Goal: Information Seeking & Learning: Learn about a topic

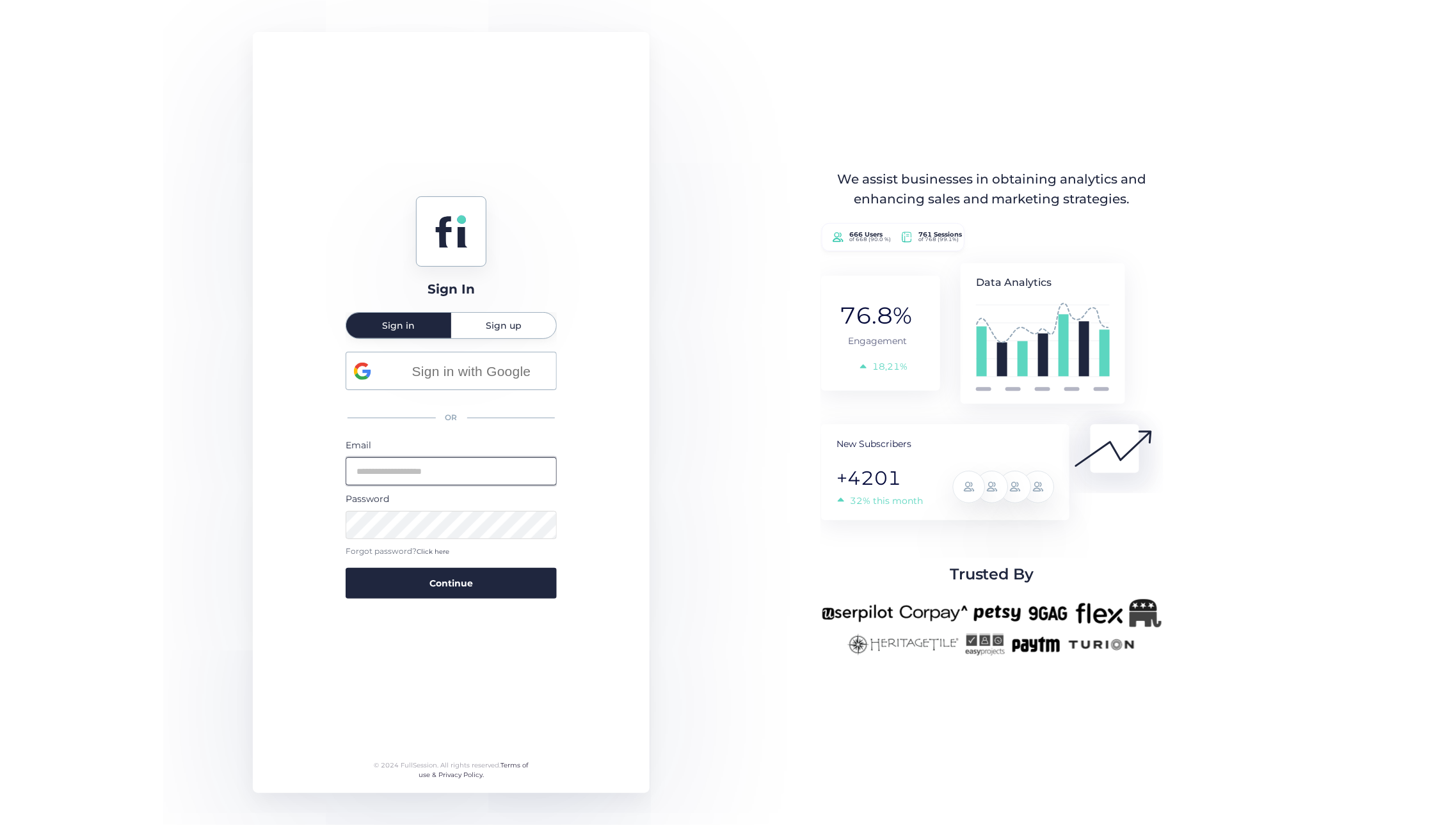
click at [384, 472] on input "email" at bounding box center [451, 472] width 211 height 28
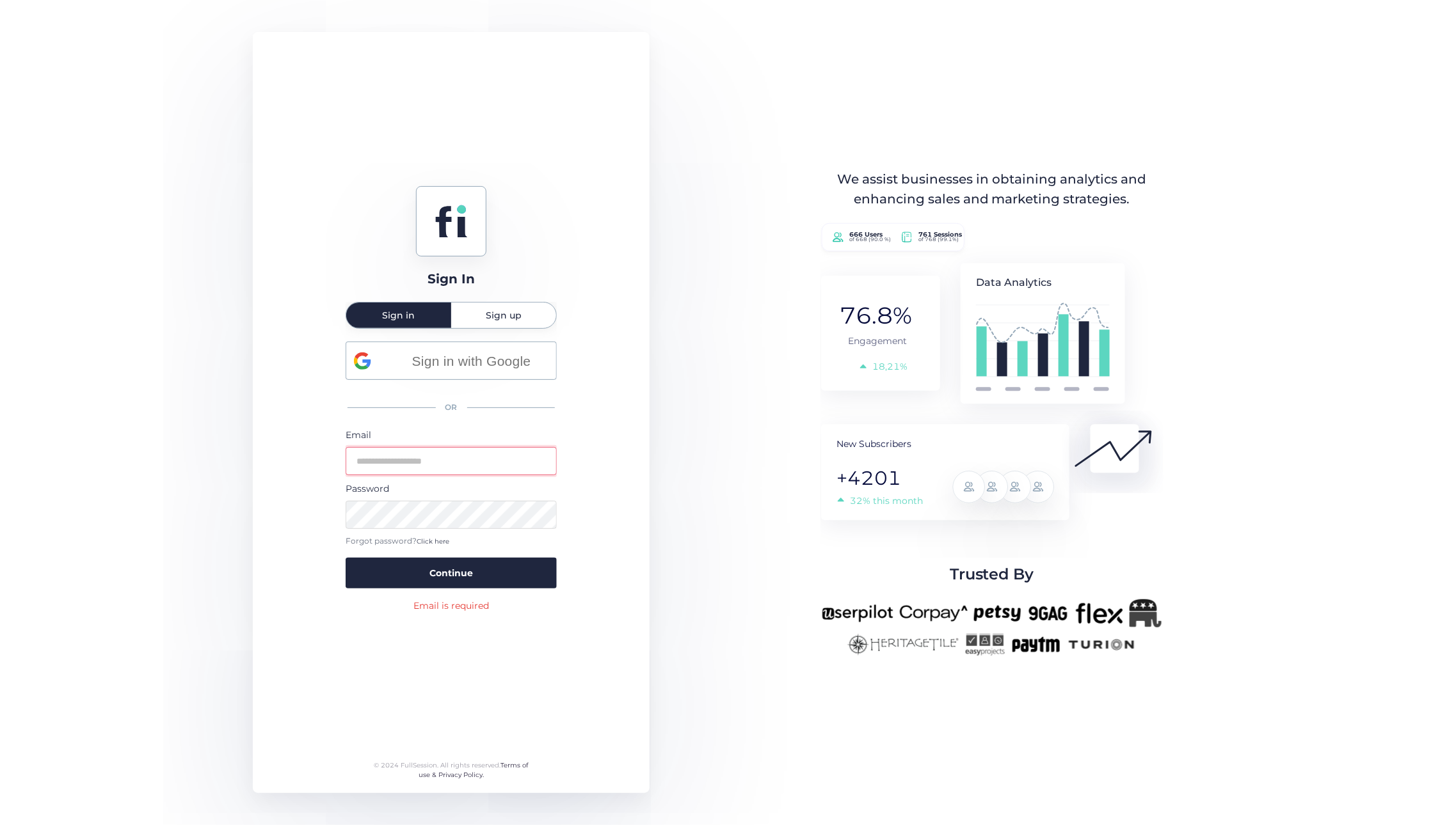
type input "**********"
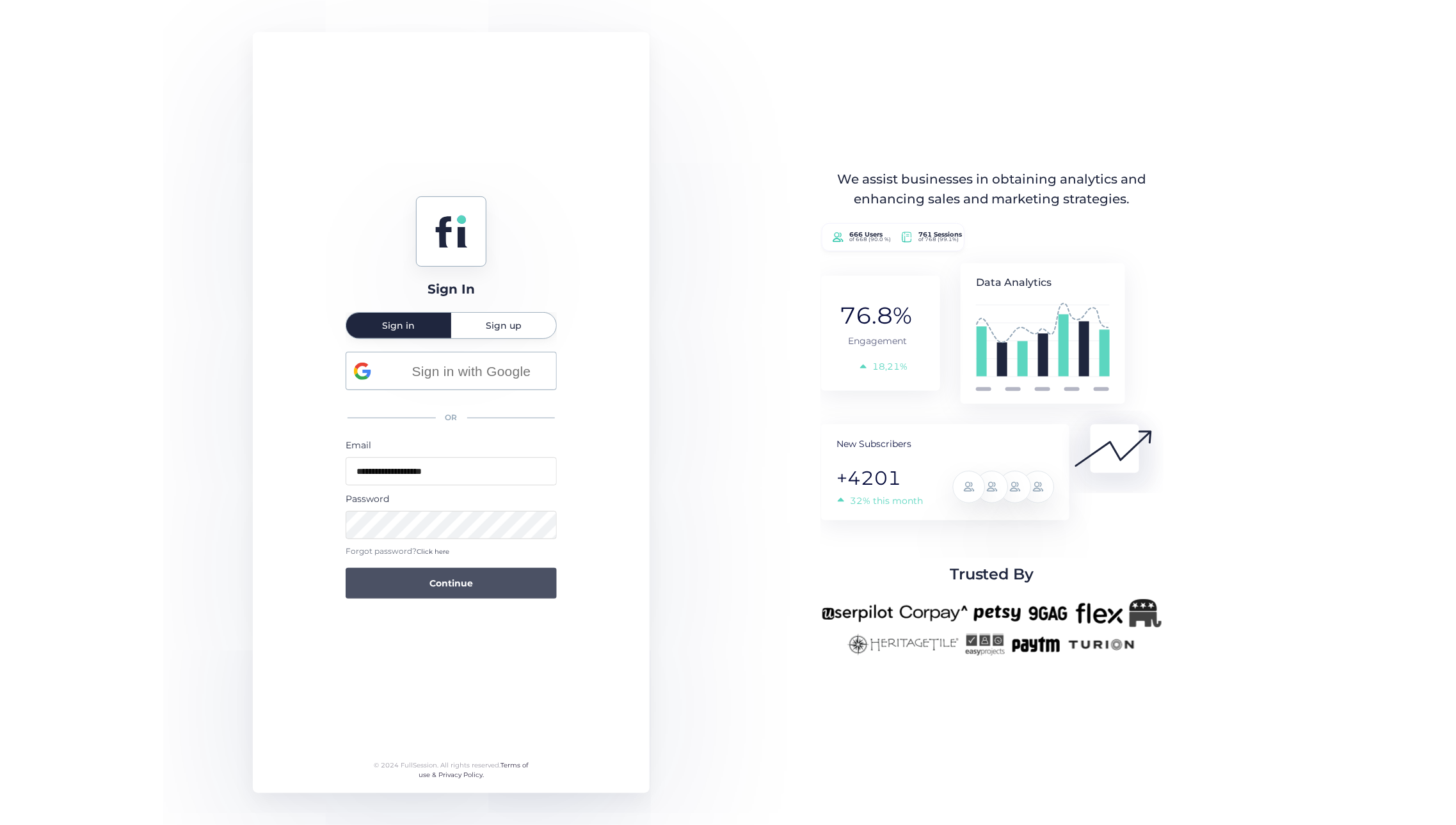
click at [463, 594] on button "Continue" at bounding box center [451, 583] width 211 height 31
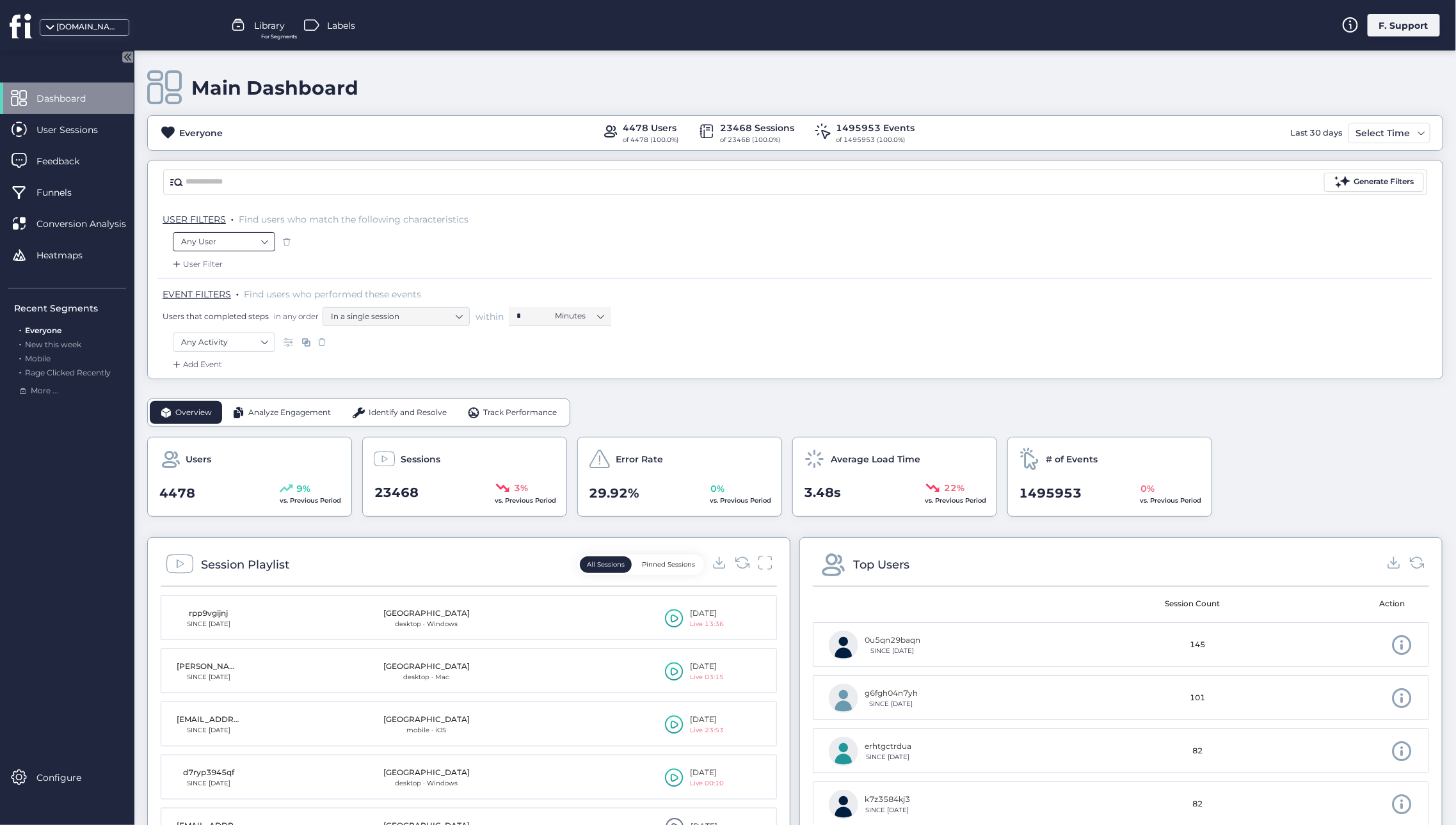
click at [240, 243] on nz-select-item "Any User" at bounding box center [224, 241] width 86 height 19
click at [219, 314] on div "Email is ..." at bounding box center [217, 314] width 37 height 12
click at [404, 240] on input "text" at bounding box center [429, 241] width 160 height 19
paste input "**********"
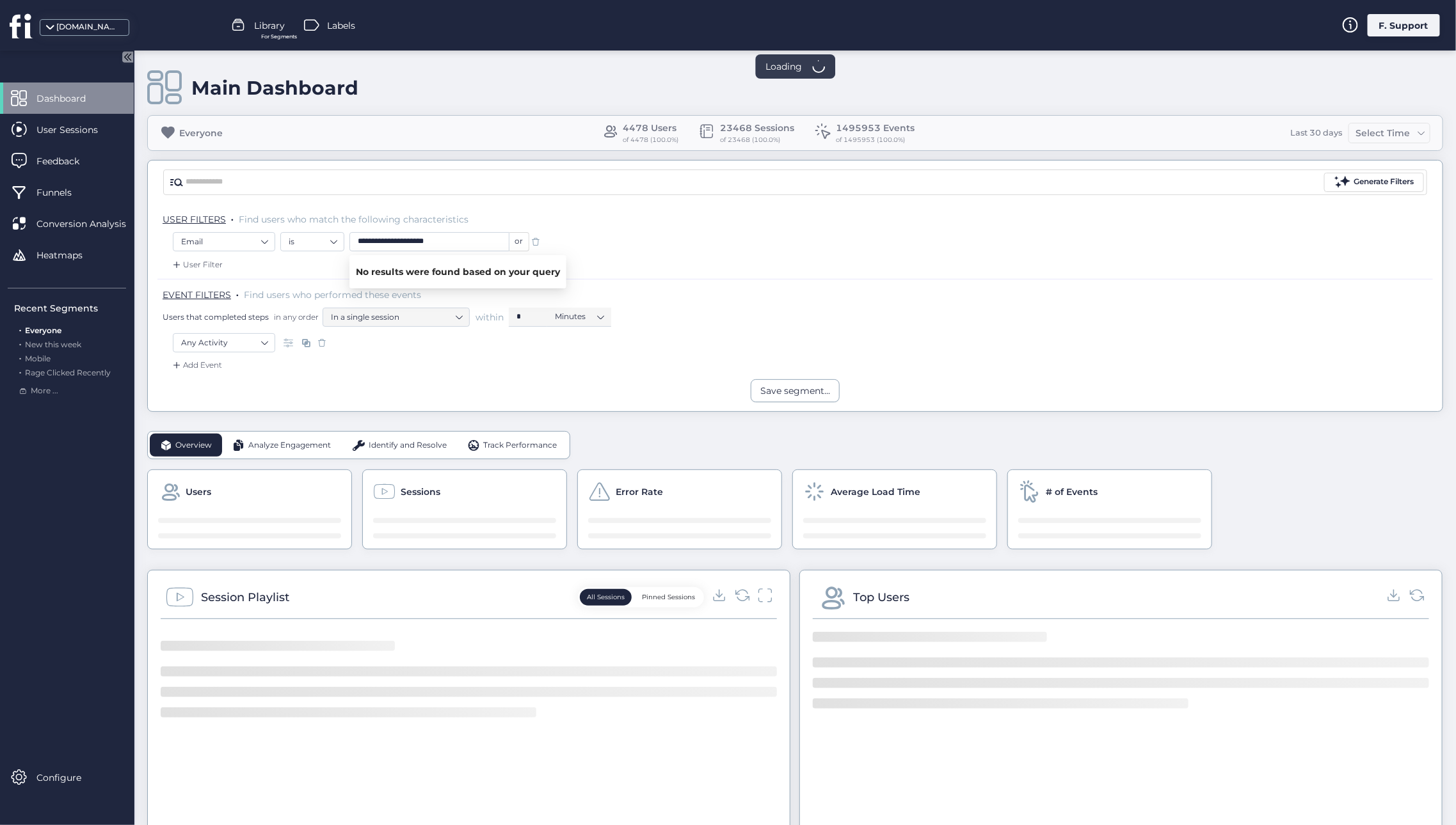
click at [621, 235] on div "**********" at bounding box center [794, 243] width 1244 height 22
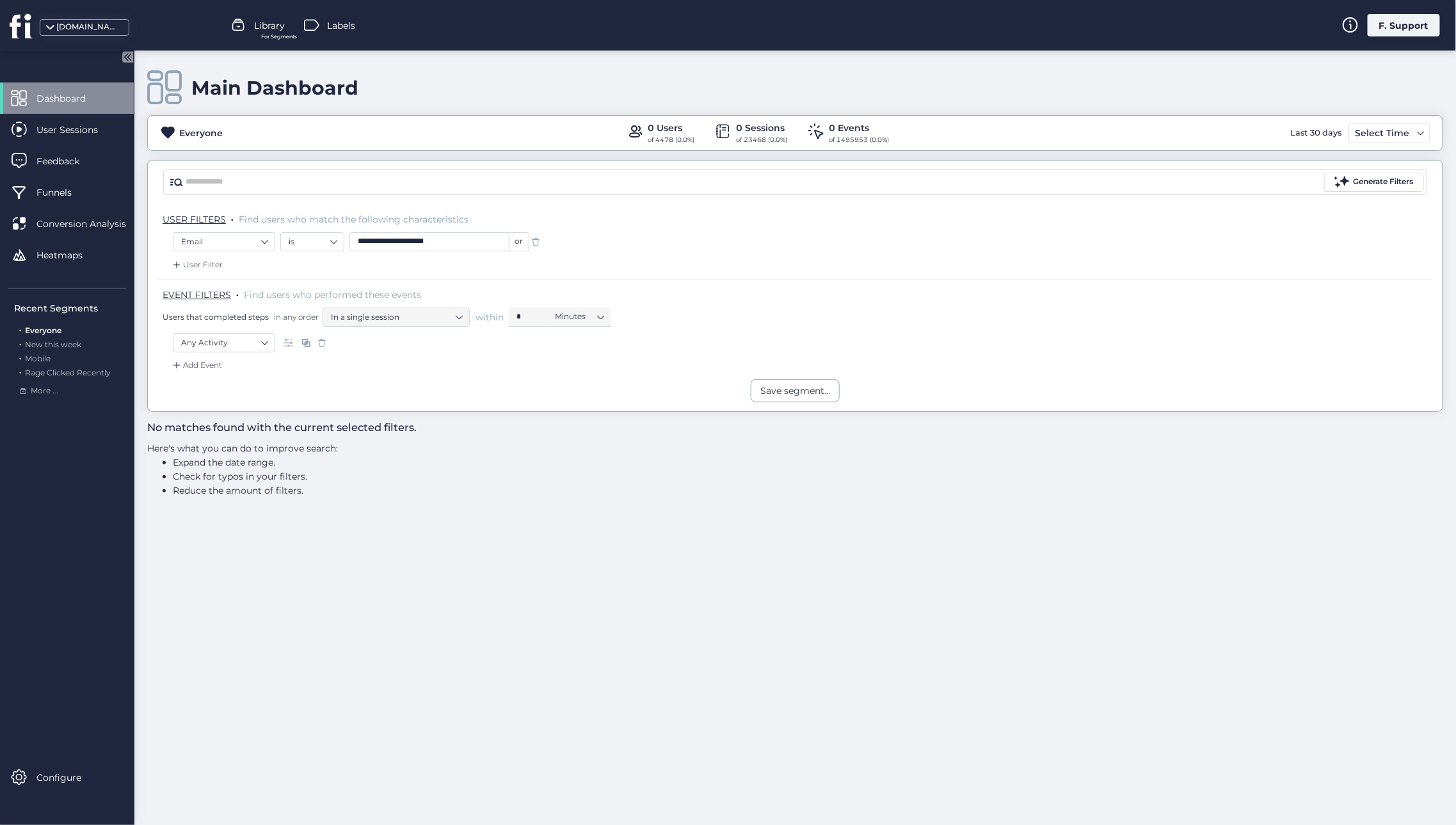
click at [469, 241] on input "**********" at bounding box center [429, 241] width 160 height 19
paste input "text"
click at [659, 224] on p "USER FILTERS . Find users who match the following characteristics" at bounding box center [798, 219] width 1270 height 13
click at [446, 235] on input "**********" at bounding box center [429, 241] width 160 height 19
paste input "*"
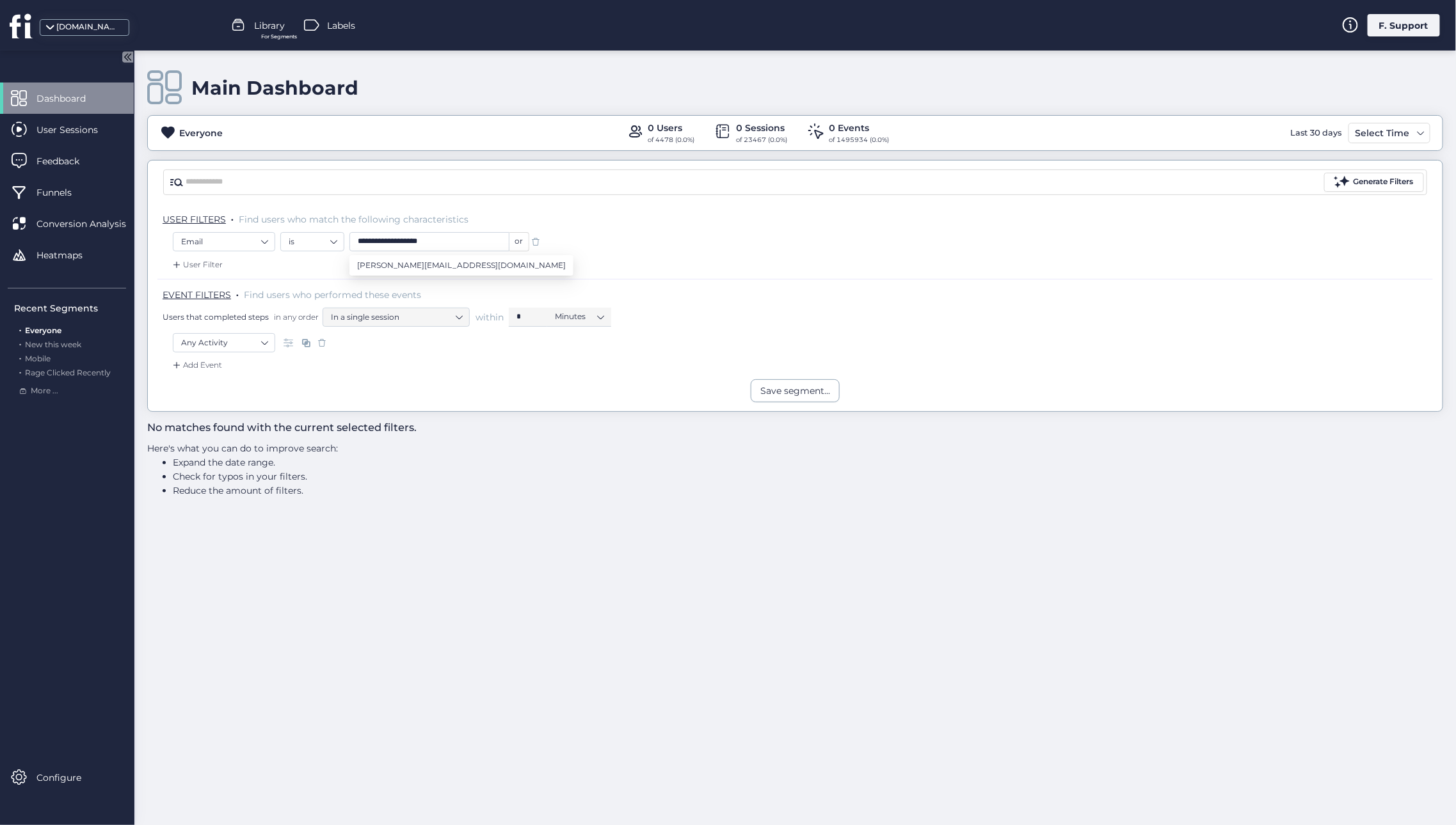
type input "**********"
click at [636, 235] on div "**********" at bounding box center [794, 243] width 1244 height 22
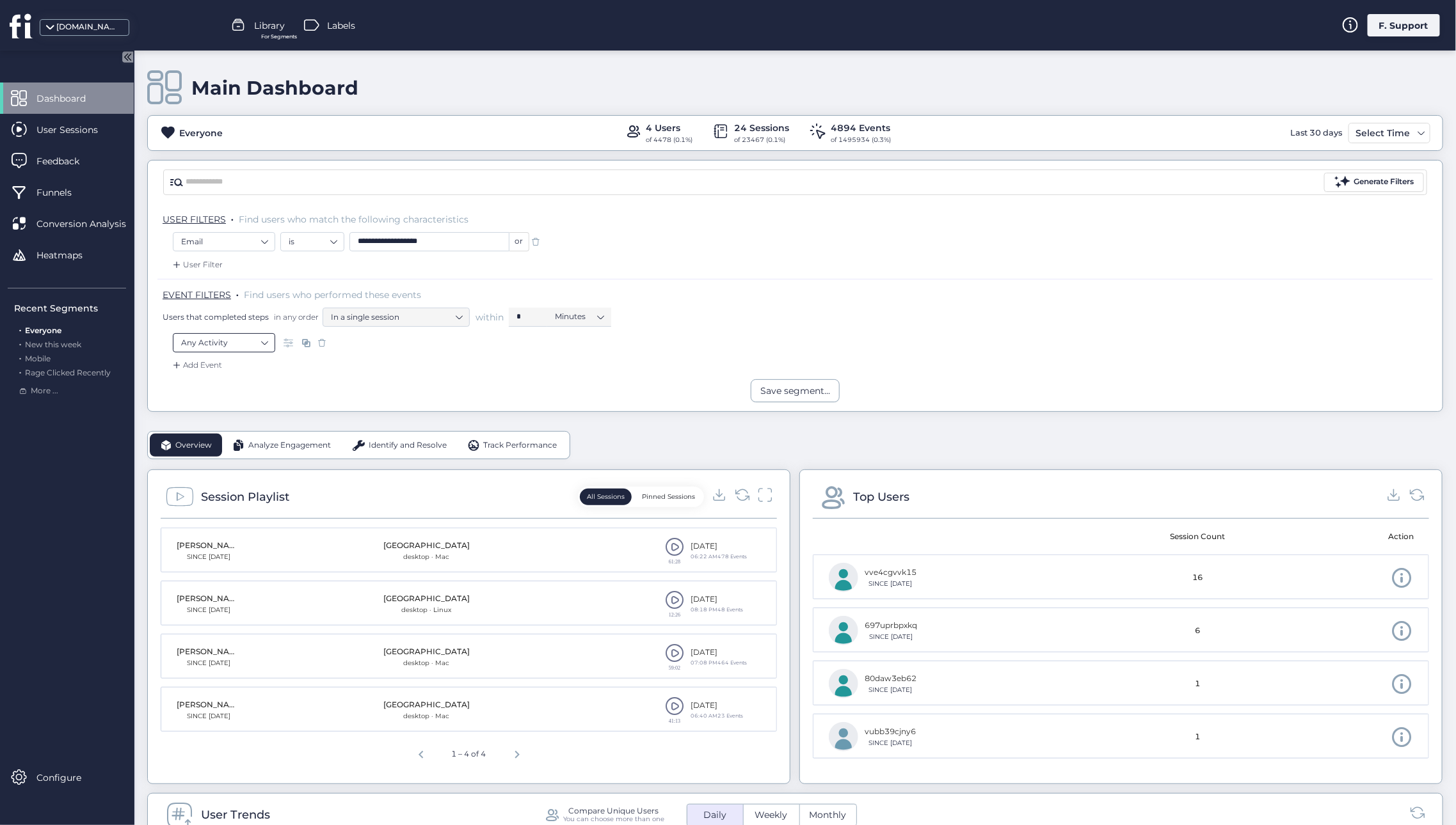
click at [252, 345] on nz-select-item "Any Activity" at bounding box center [224, 342] width 86 height 19
click at [228, 533] on div "Visited URL is ..." at bounding box center [228, 537] width 59 height 12
click at [402, 346] on input "text" at bounding box center [429, 342] width 160 height 19
paste input "**********"
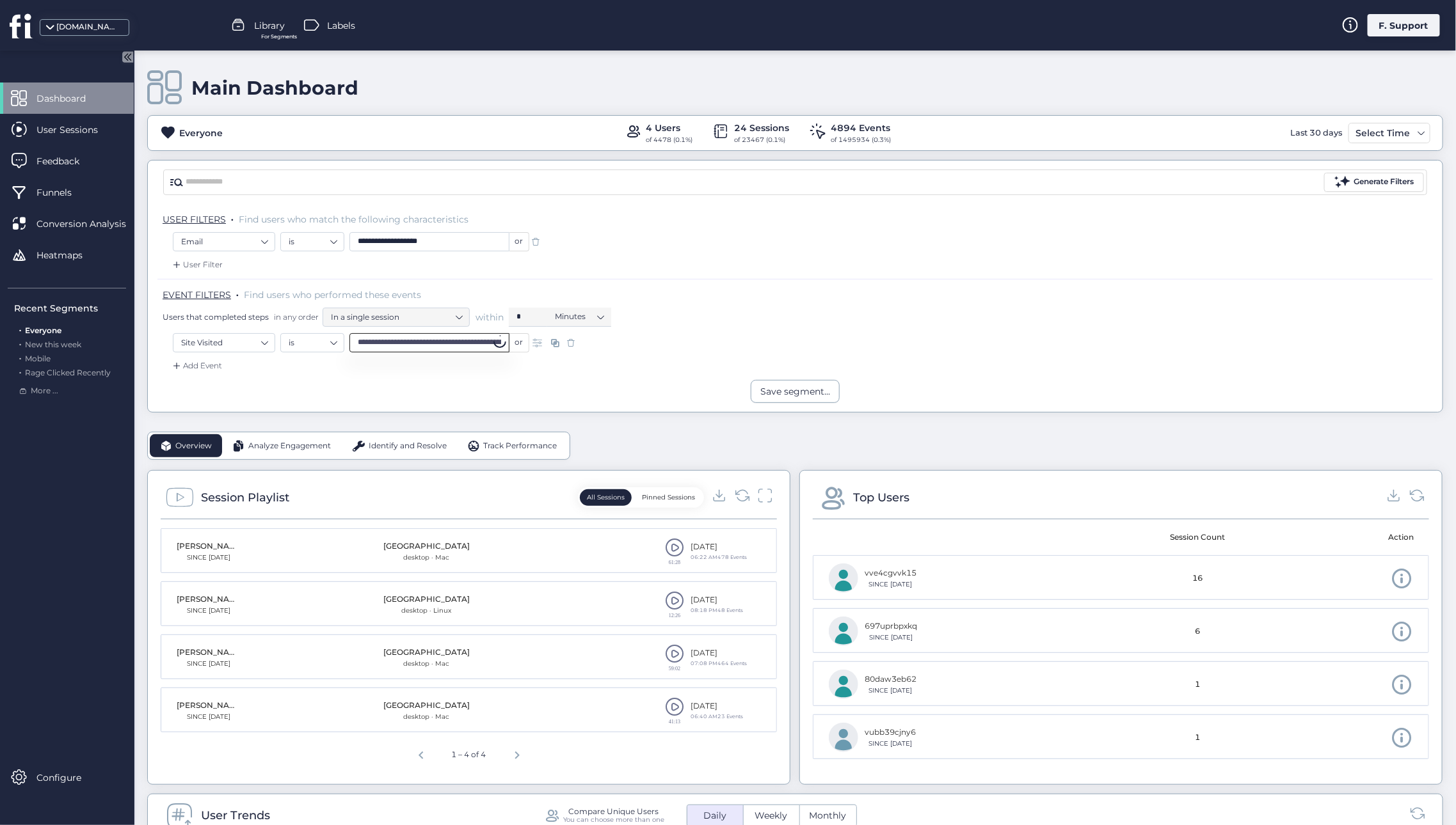
scroll to position [0, 140]
type input "**********"
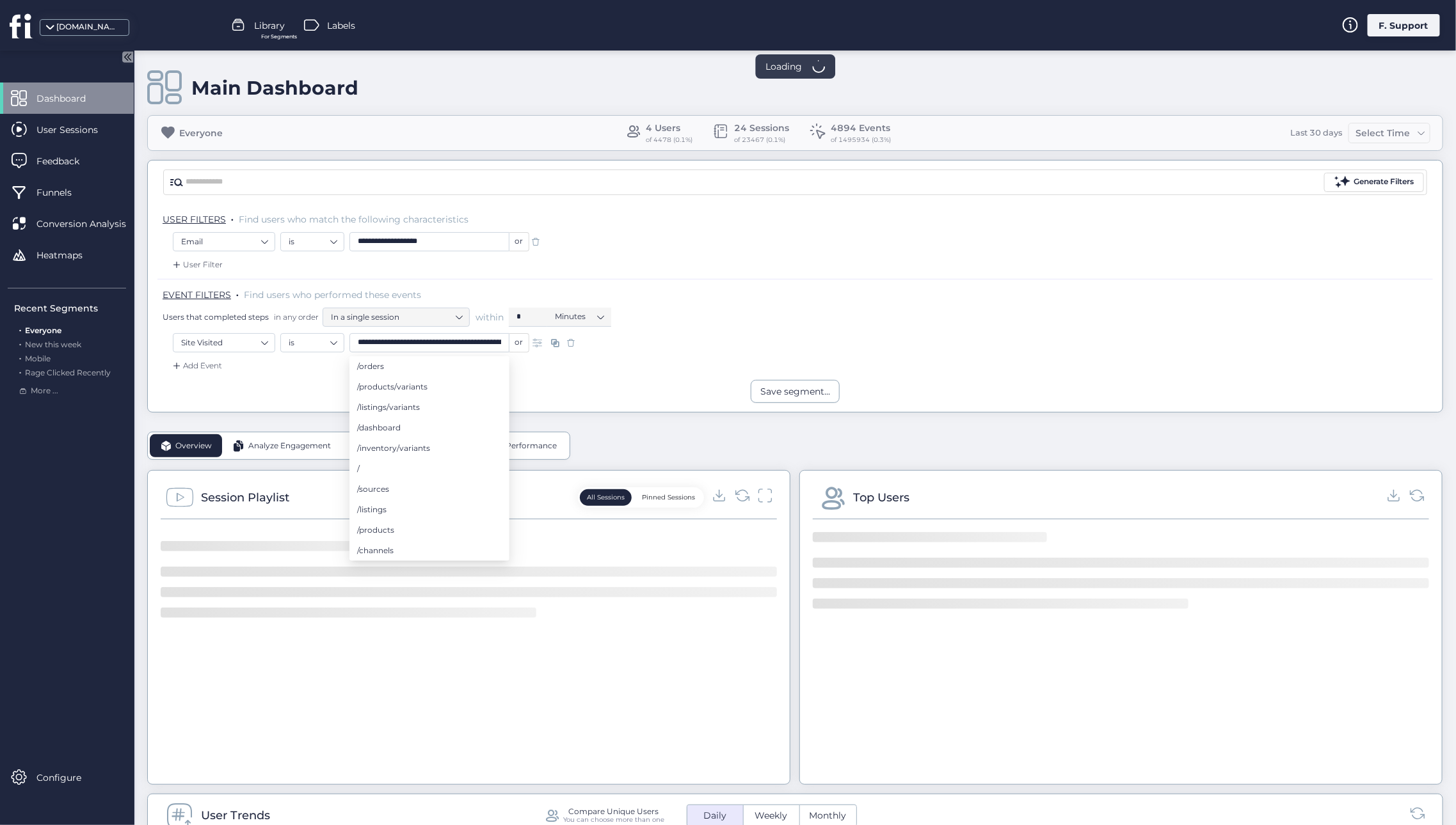
click at [641, 365] on div "Add Event" at bounding box center [794, 370] width 1275 height 20
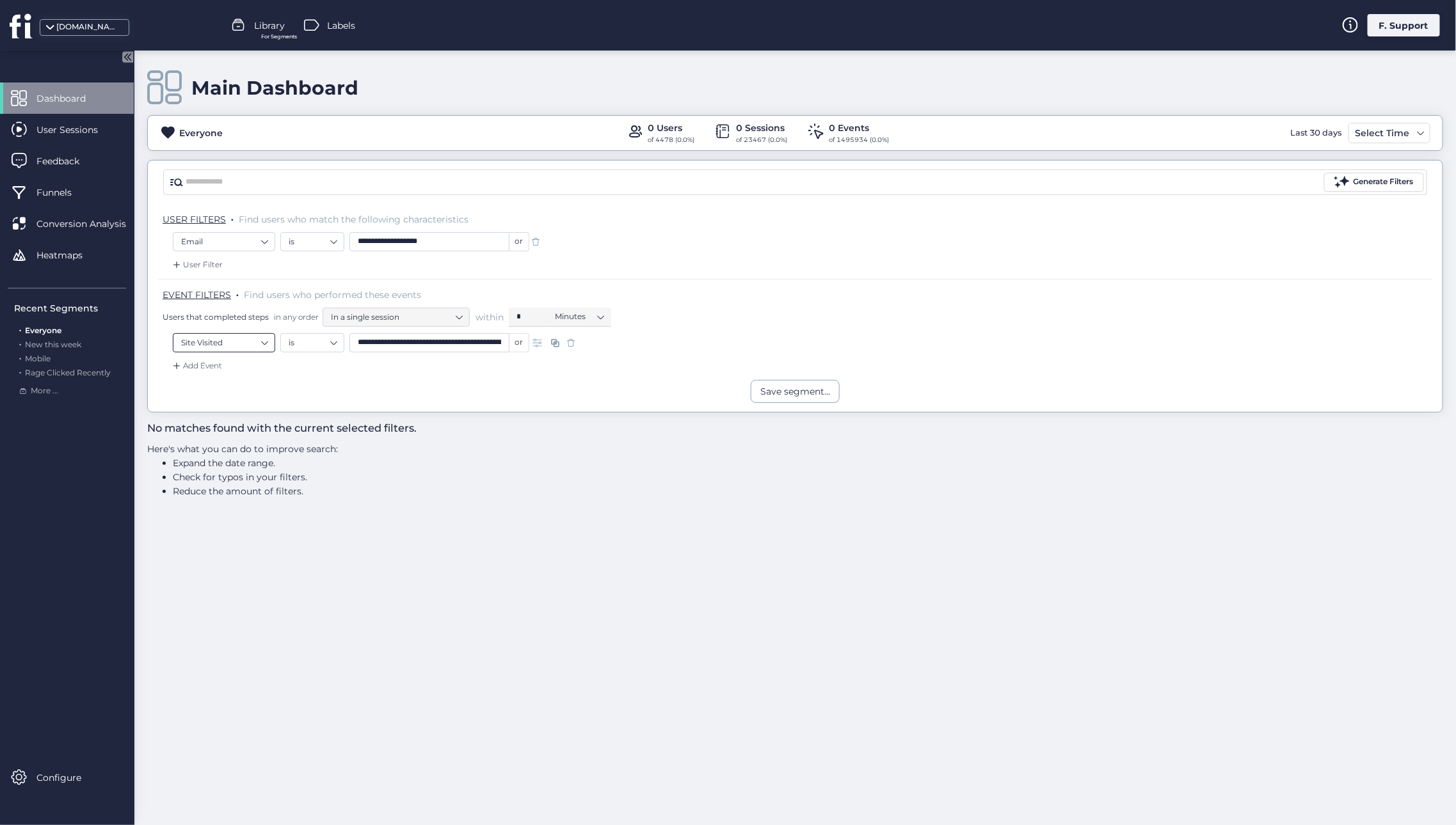
click at [261, 344] on nz-select-item "Site Visited" at bounding box center [224, 342] width 86 height 19
click at [226, 532] on div "Visited URL is ..." at bounding box center [228, 537] width 59 height 12
click at [254, 346] on nz-select-item "Site Visited" at bounding box center [224, 342] width 86 height 19
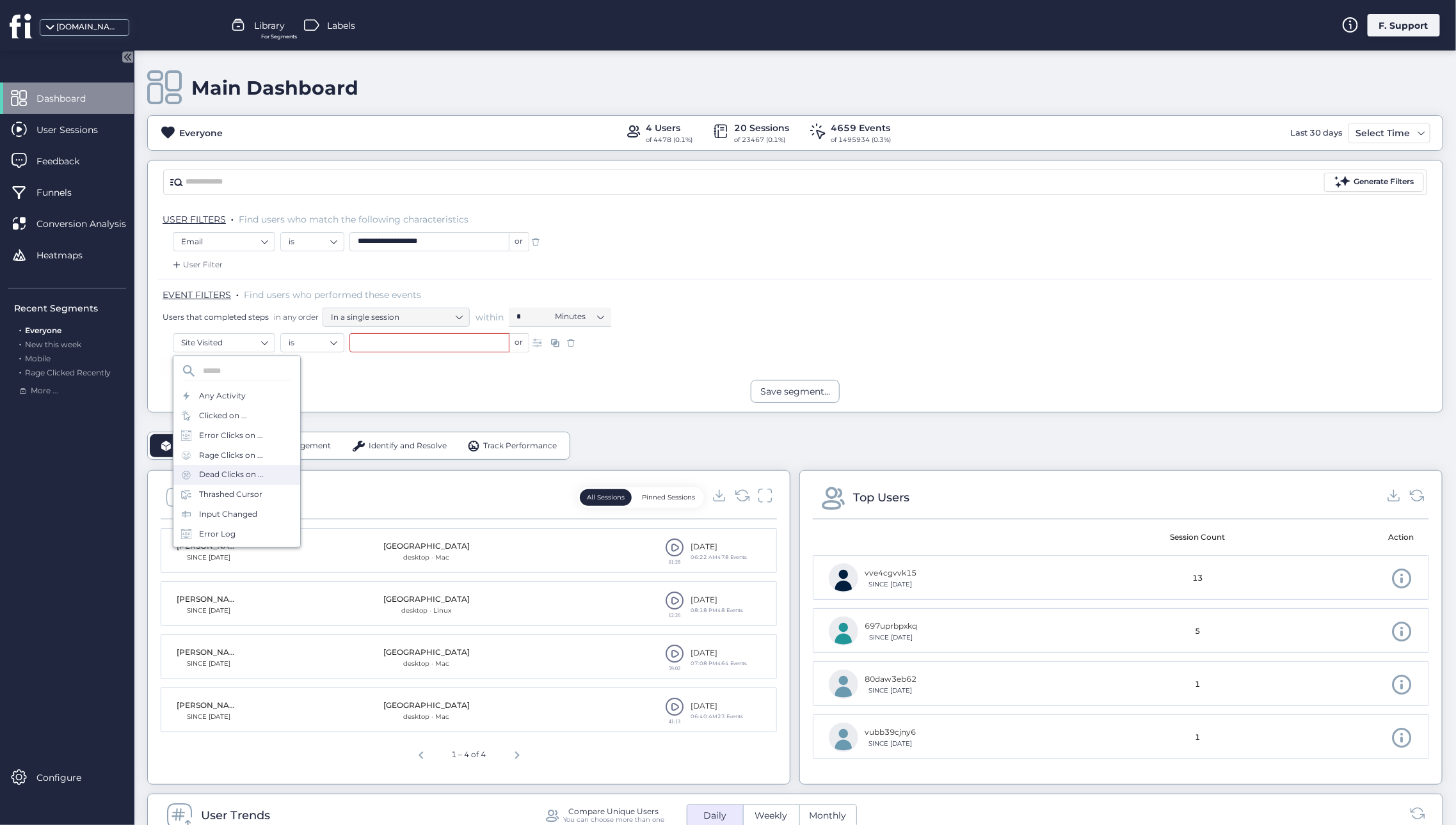
scroll to position [56, 0]
click at [234, 539] on div "Visited URL is ..." at bounding box center [228, 537] width 59 height 12
click at [245, 343] on nz-select-item "Site Visited" at bounding box center [224, 342] width 86 height 19
click at [221, 416] on div "Clicked on ..." at bounding box center [223, 416] width 48 height 12
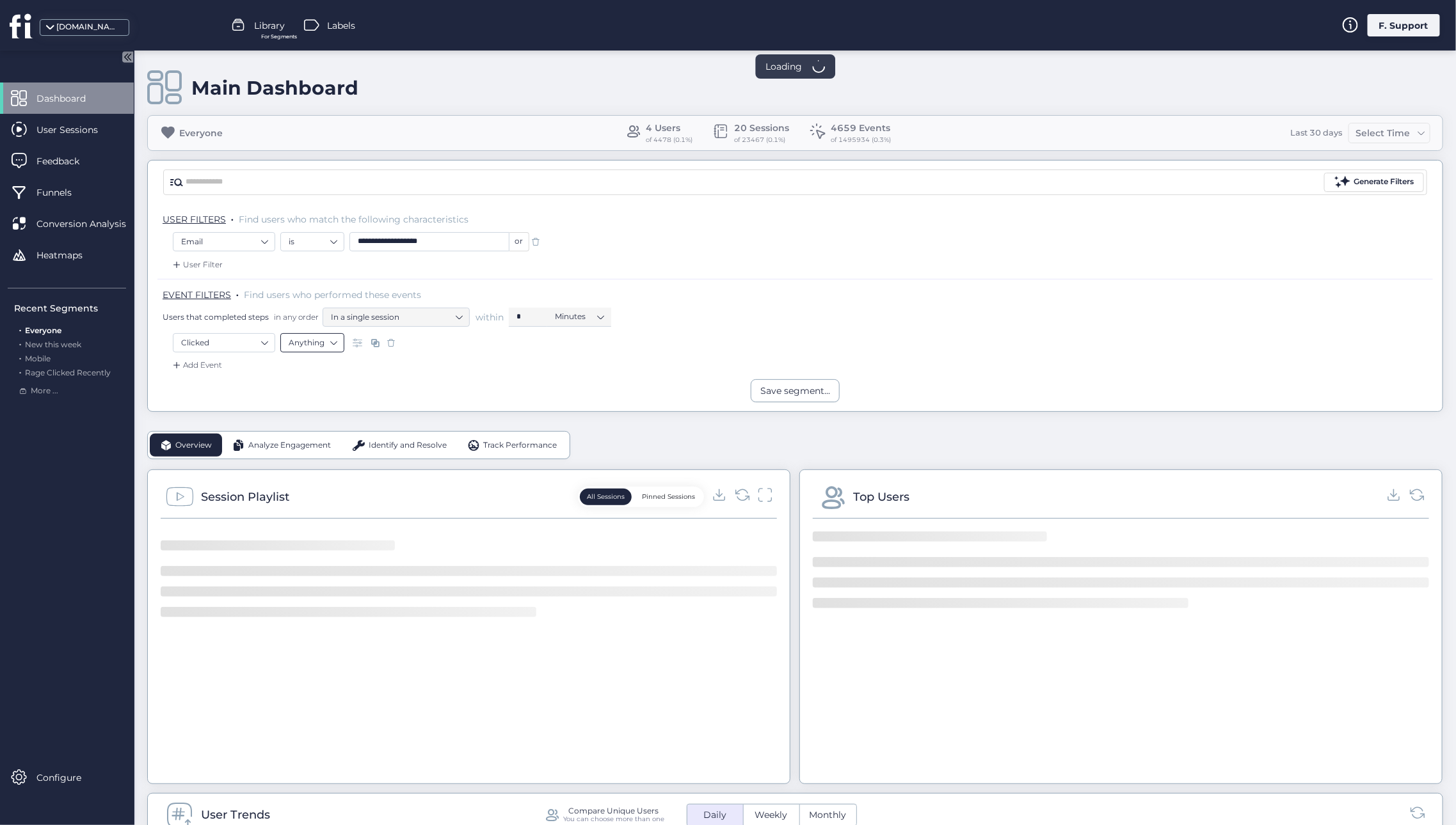
click at [338, 343] on nz-select-top-control "Anything" at bounding box center [312, 342] width 64 height 19
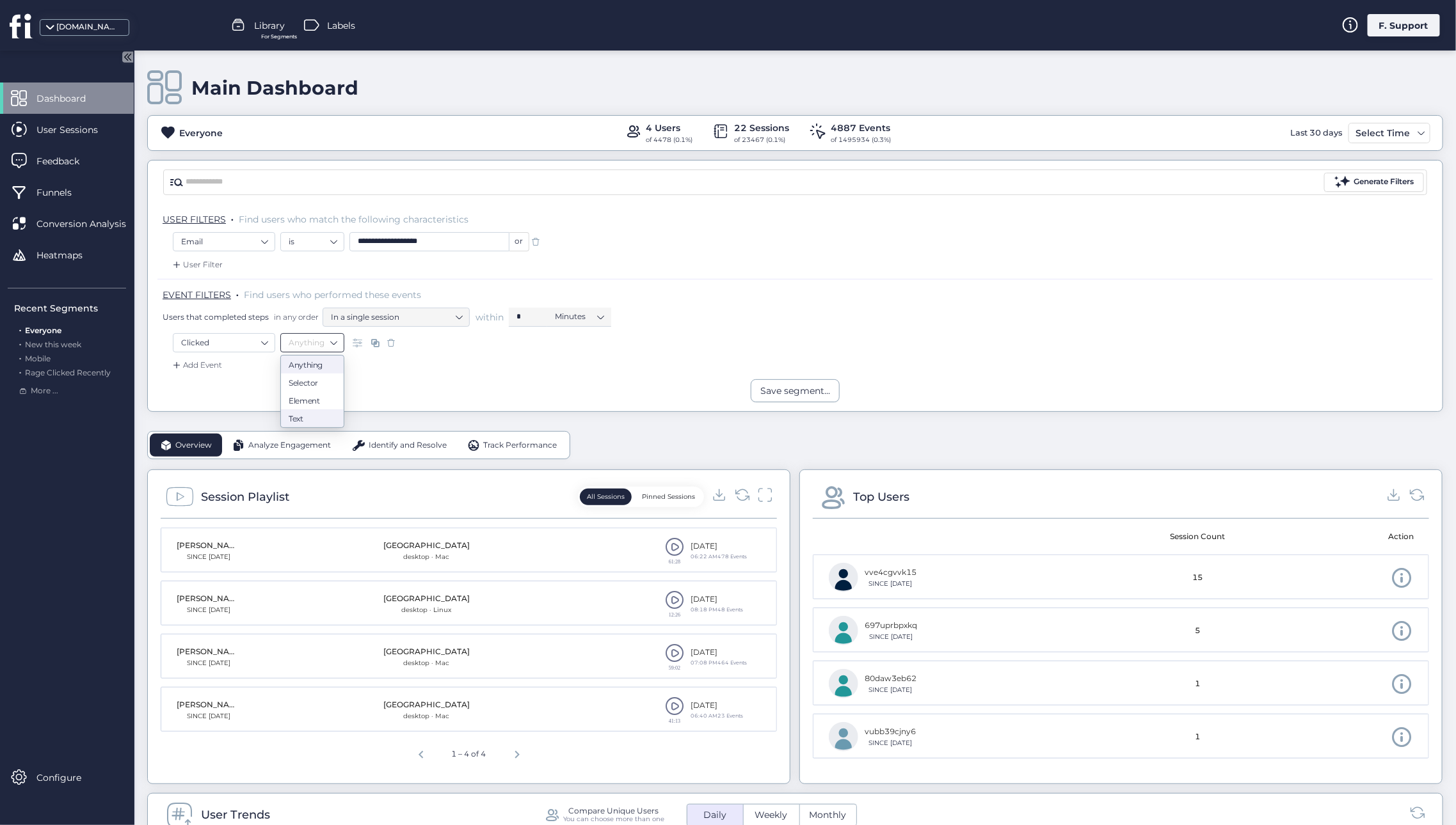
click at [301, 423] on nz-option-item "Text" at bounding box center [312, 418] width 63 height 18
click at [669, 601] on span at bounding box center [674, 600] width 19 height 19
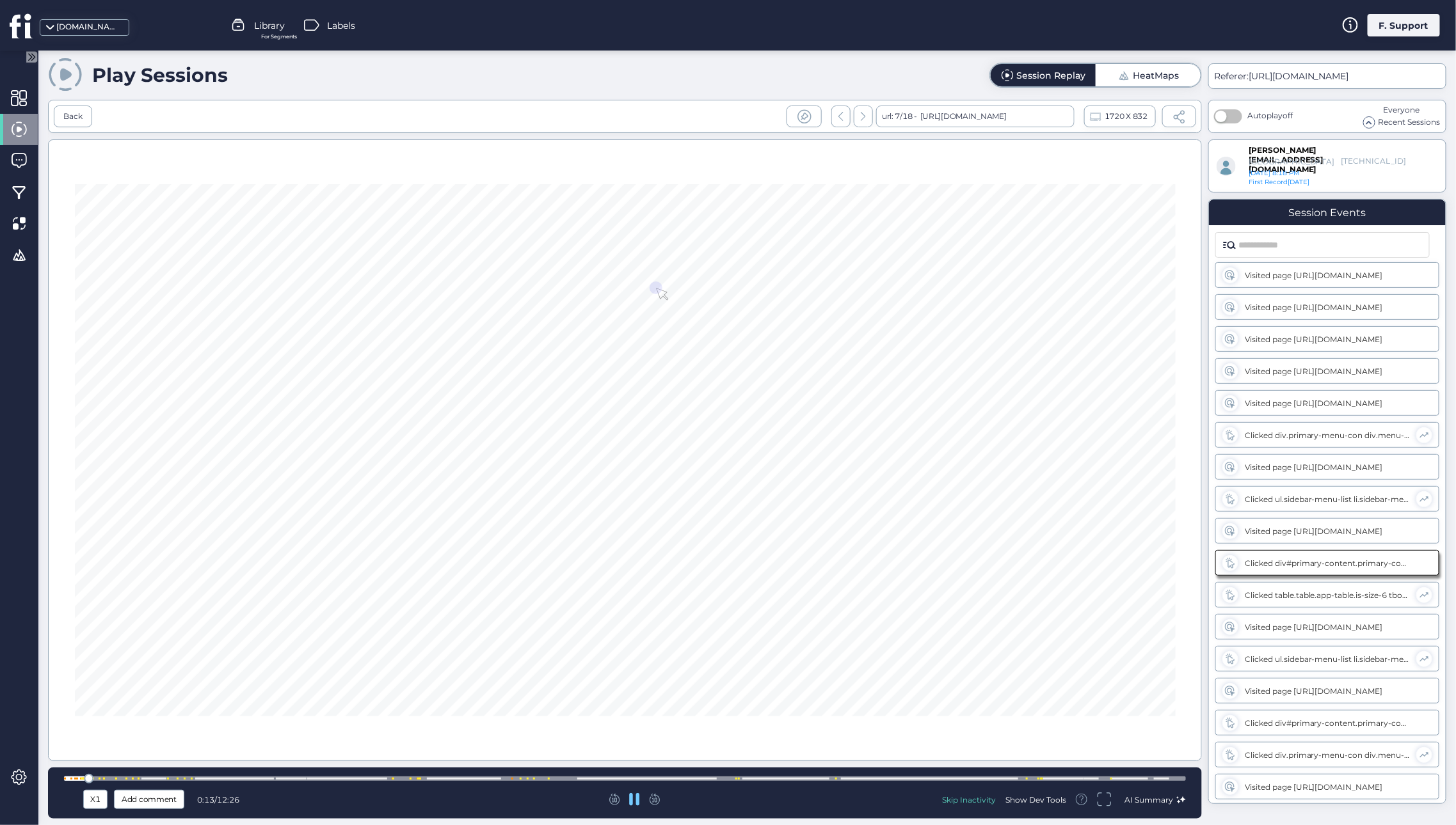
scroll to position [34, 0]
click at [94, 794] on div "X1" at bounding box center [96, 800] width 18 height 14
click at [95, 773] on span "X8" at bounding box center [95, 773] width 12 height 14
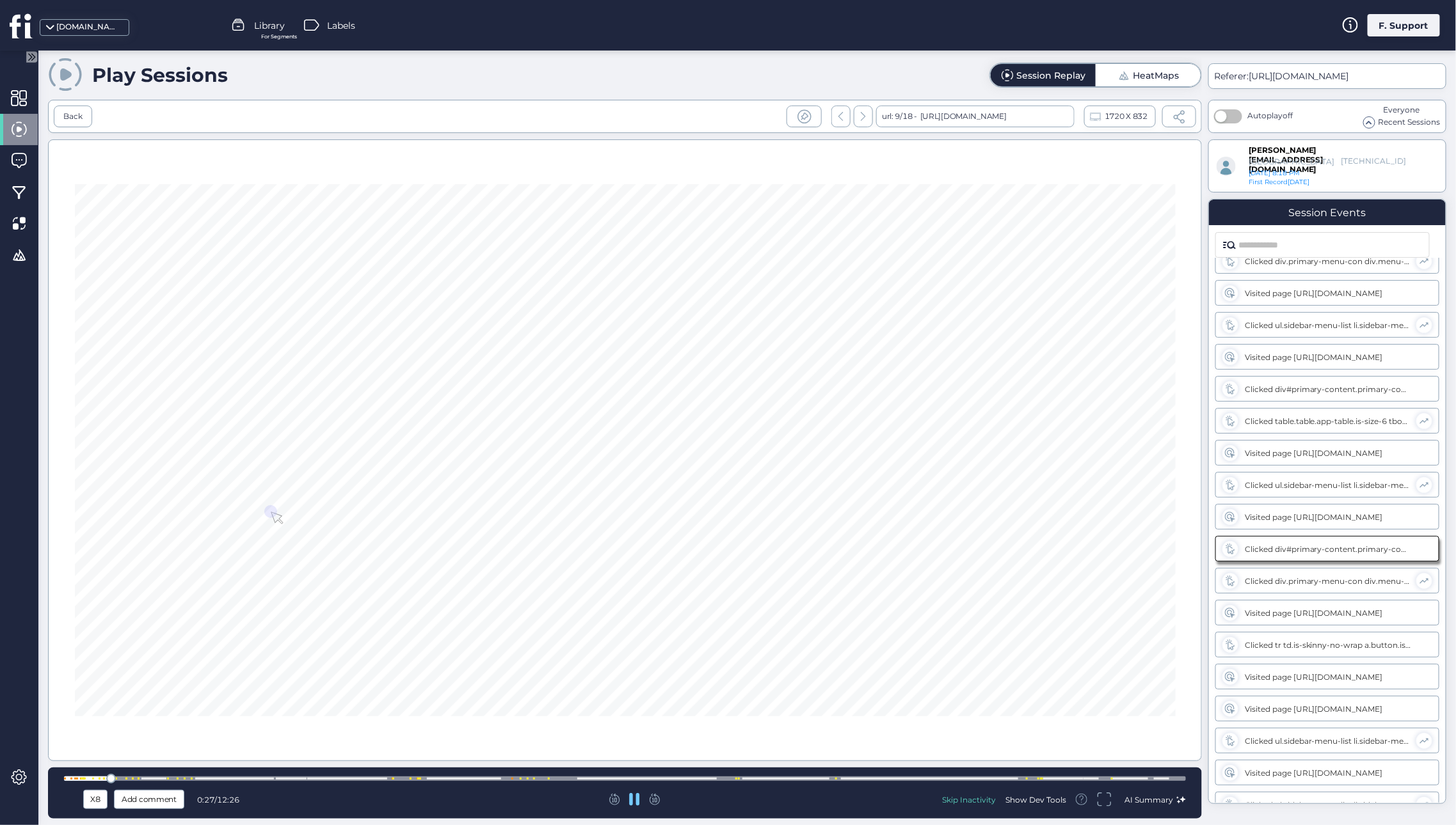
scroll to position [194, 0]
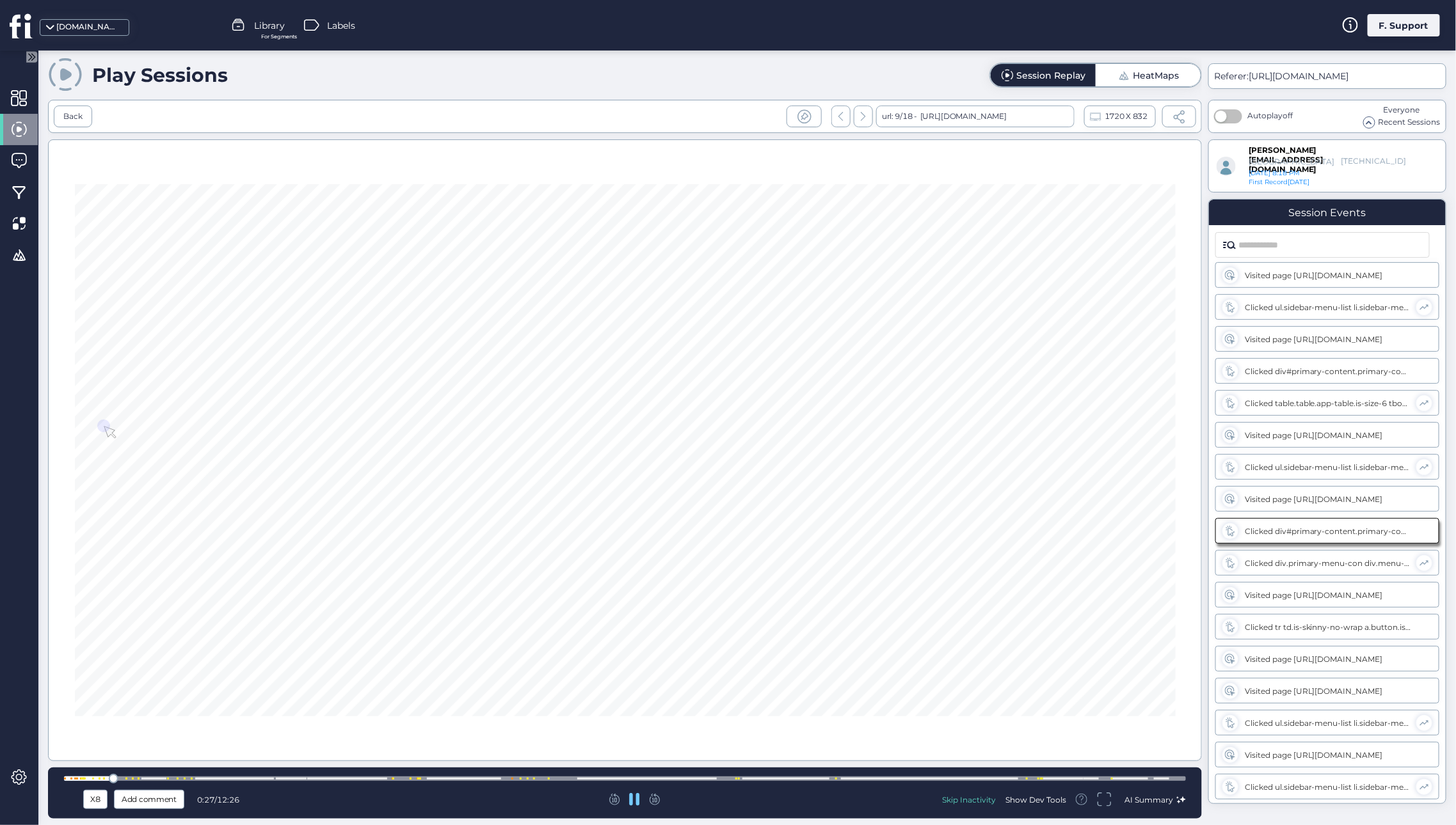
click at [510, 596] on div at bounding box center [625, 451] width 1153 height 622
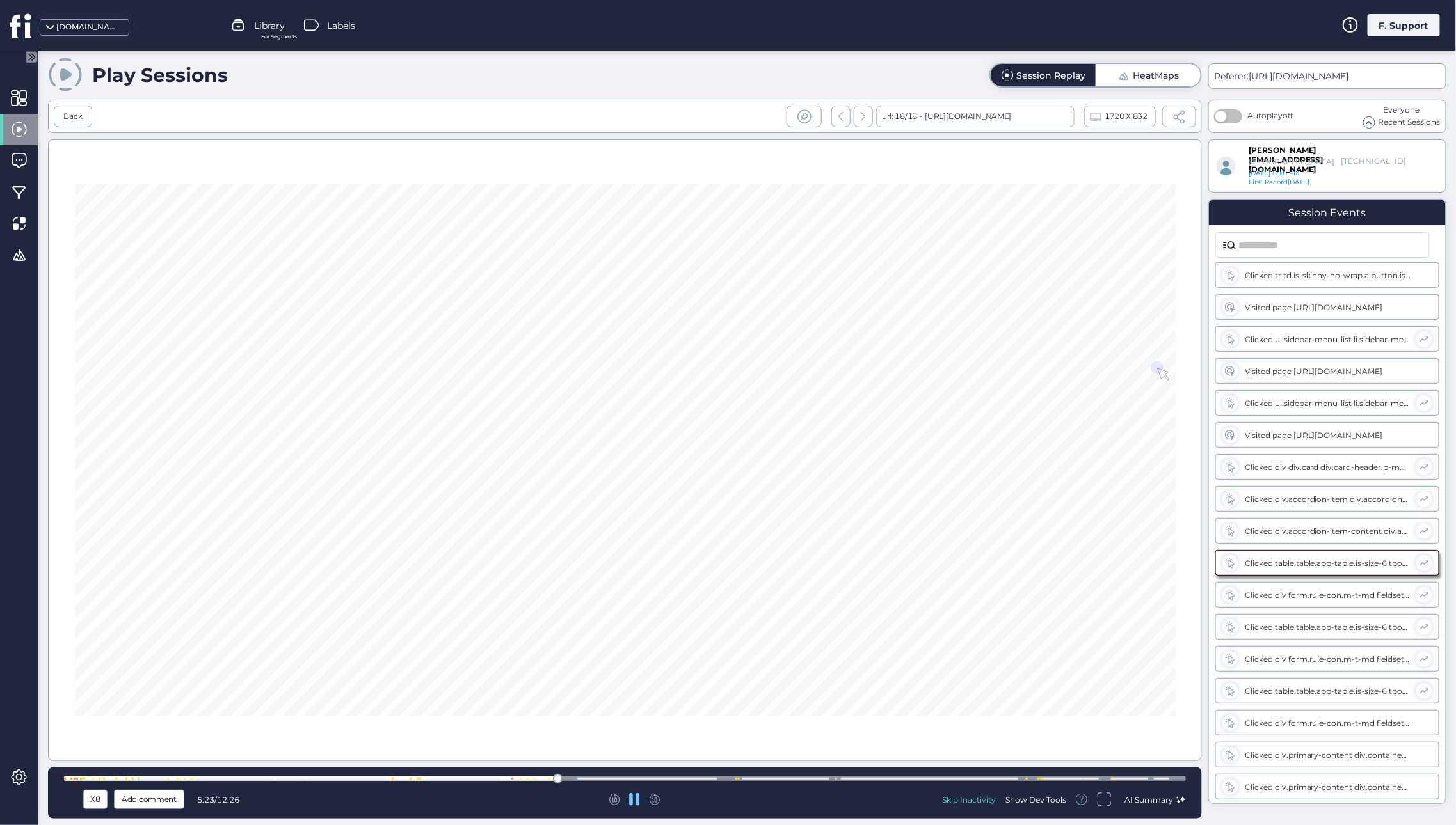
scroll to position [1022, 0]
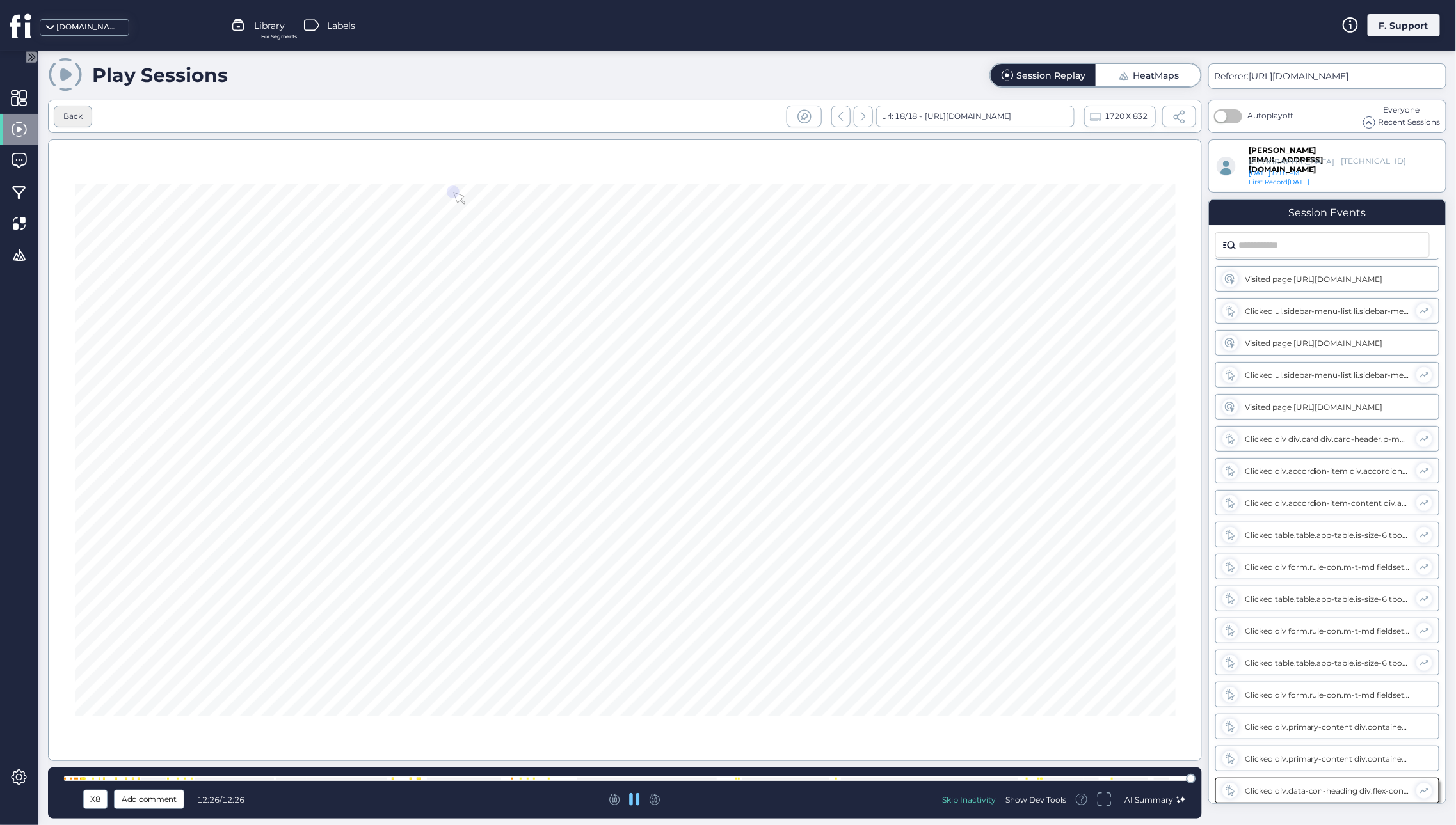
click at [71, 115] on div "Back" at bounding box center [73, 116] width 19 height 12
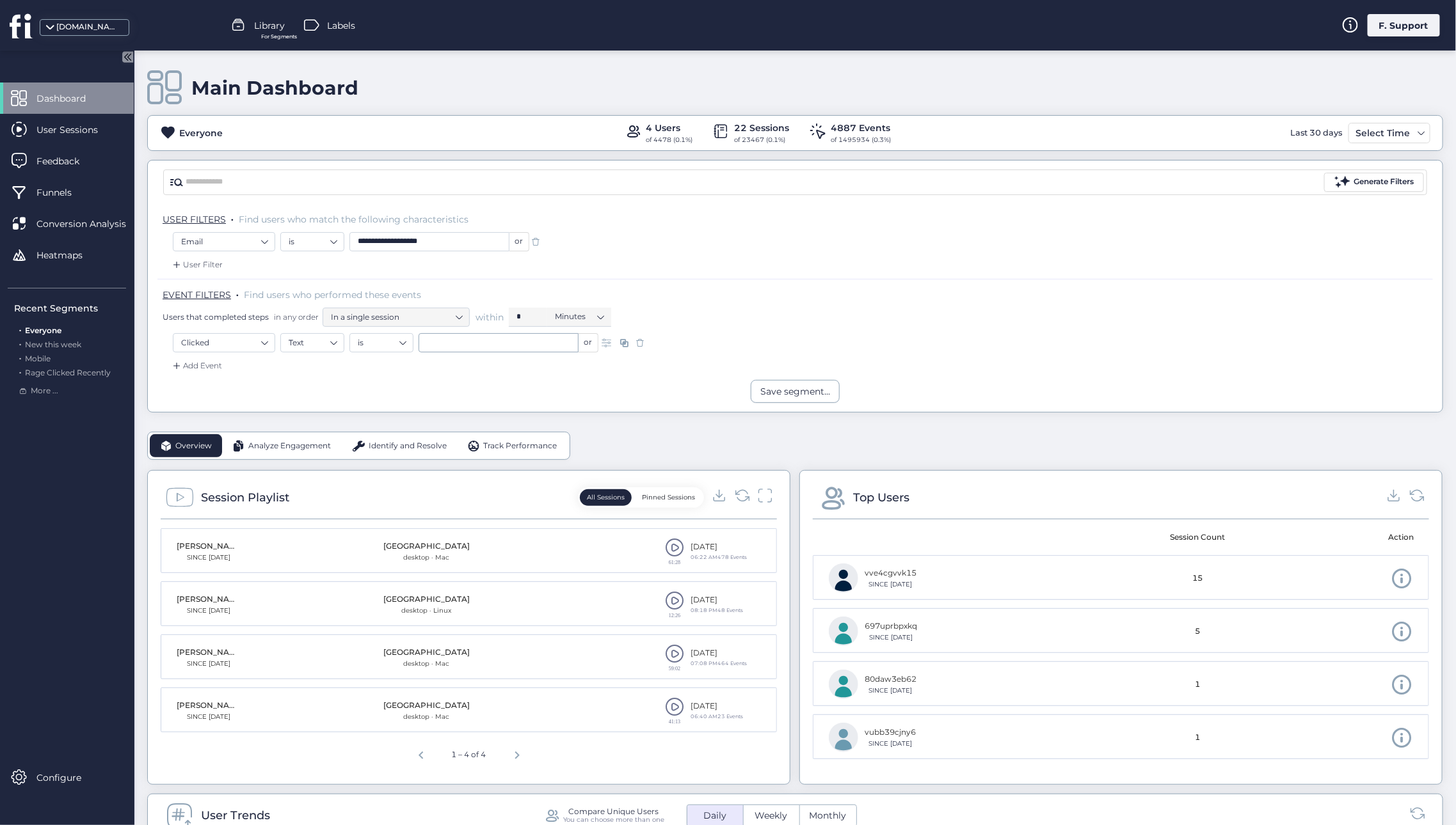
click at [665, 551] on span at bounding box center [674, 547] width 19 height 19
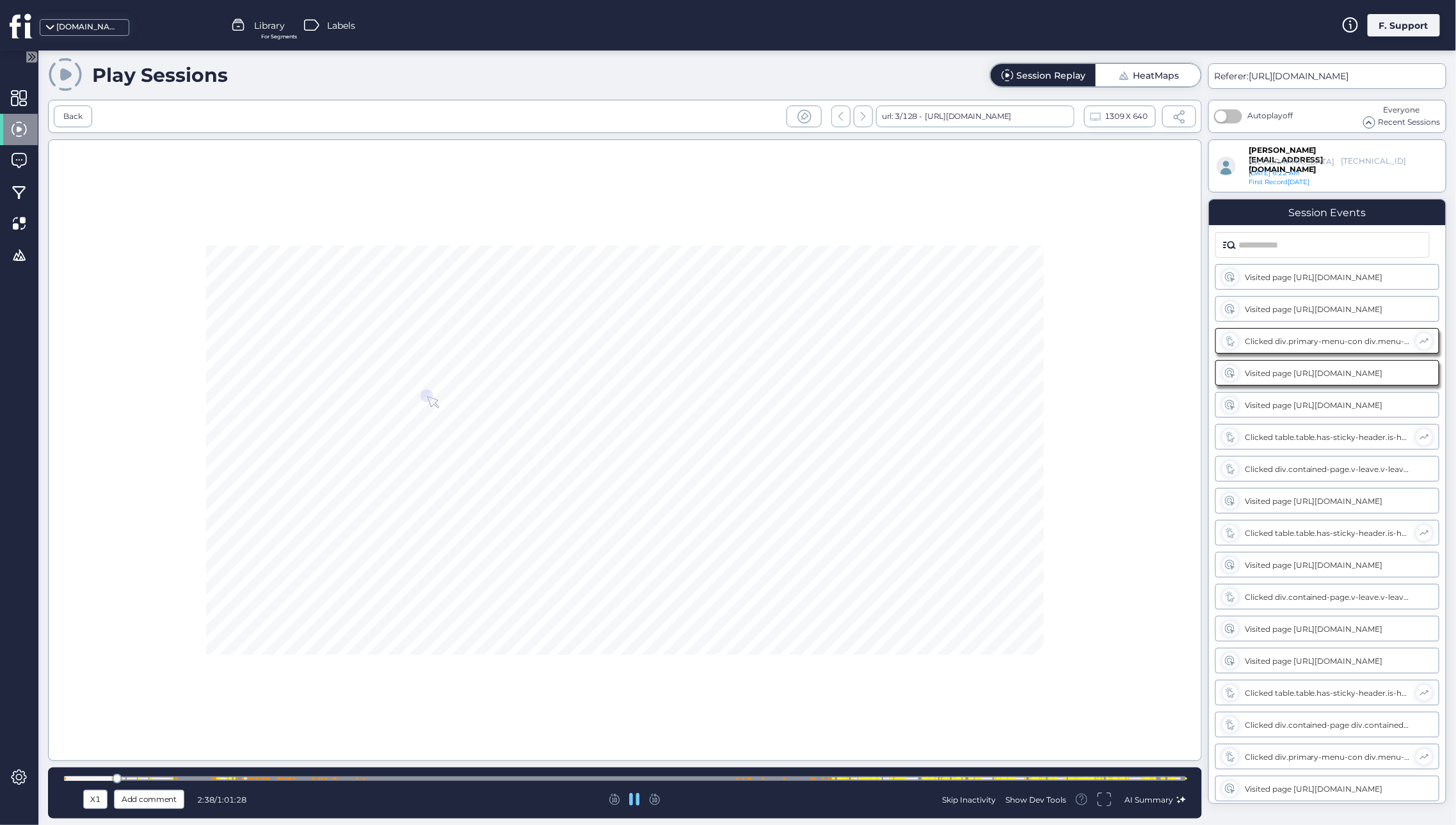
click at [93, 801] on div "X1" at bounding box center [96, 800] width 18 height 14
click at [98, 773] on span "X8" at bounding box center [95, 773] width 12 height 14
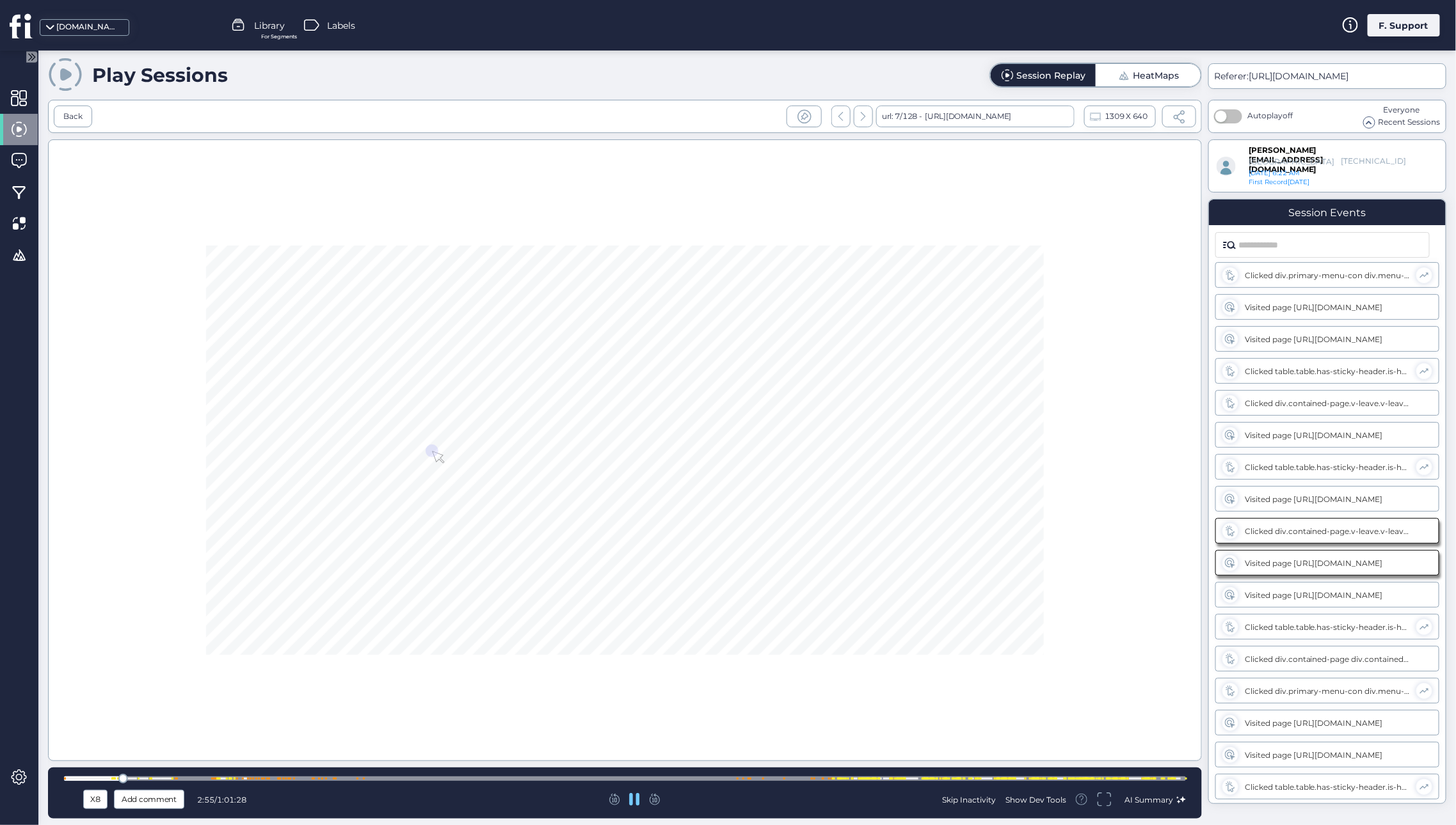
scroll to position [162, 0]
click at [962, 794] on div "Skip Inactivity" at bounding box center [968, 800] width 54 height 11
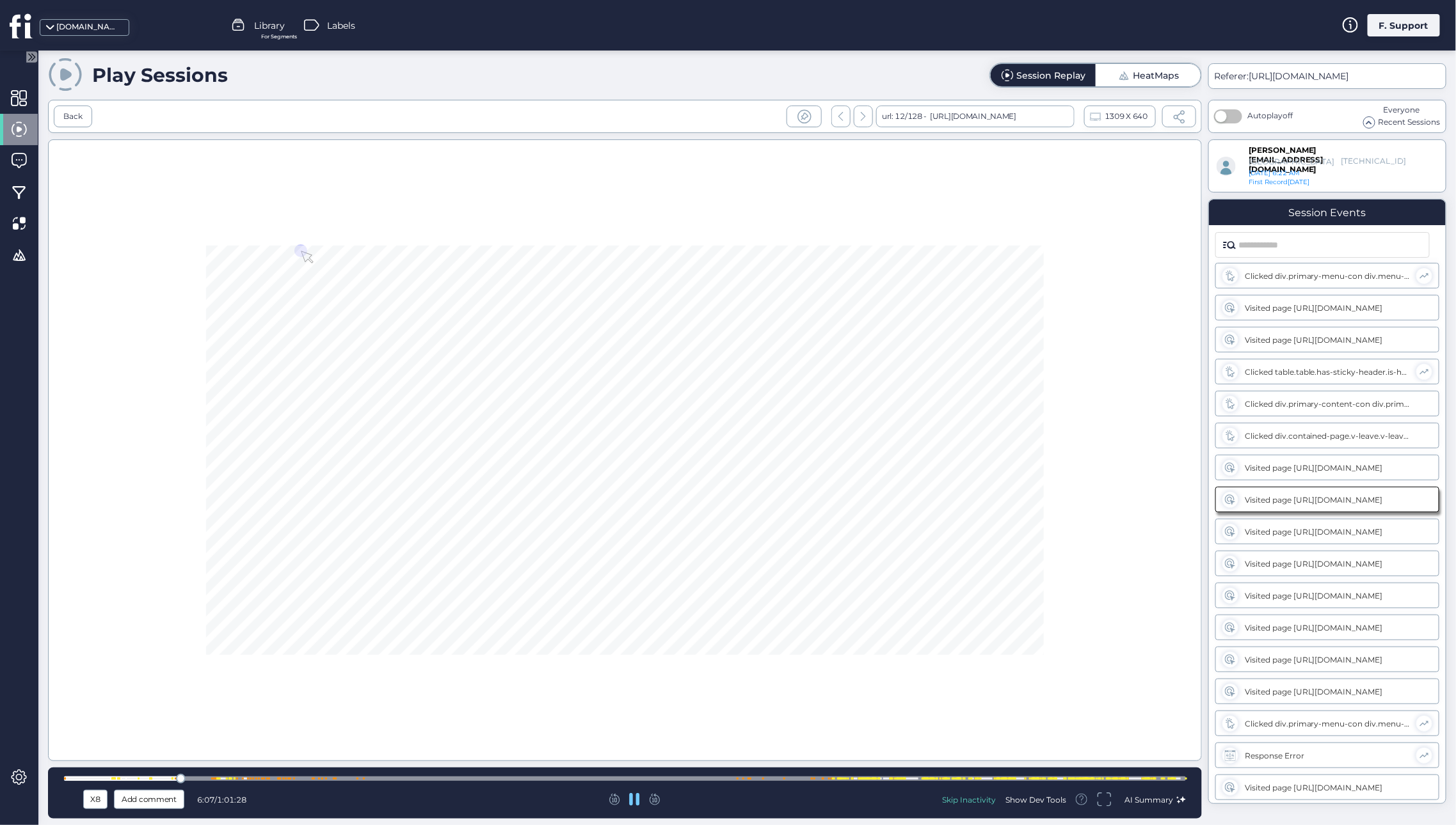
scroll to position [482, 0]
click at [627, 402] on div at bounding box center [625, 451] width 1153 height 622
click at [650, 547] on div at bounding box center [625, 451] width 1153 height 622
click at [733, 780] on div at bounding box center [625, 779] width 1121 height 4
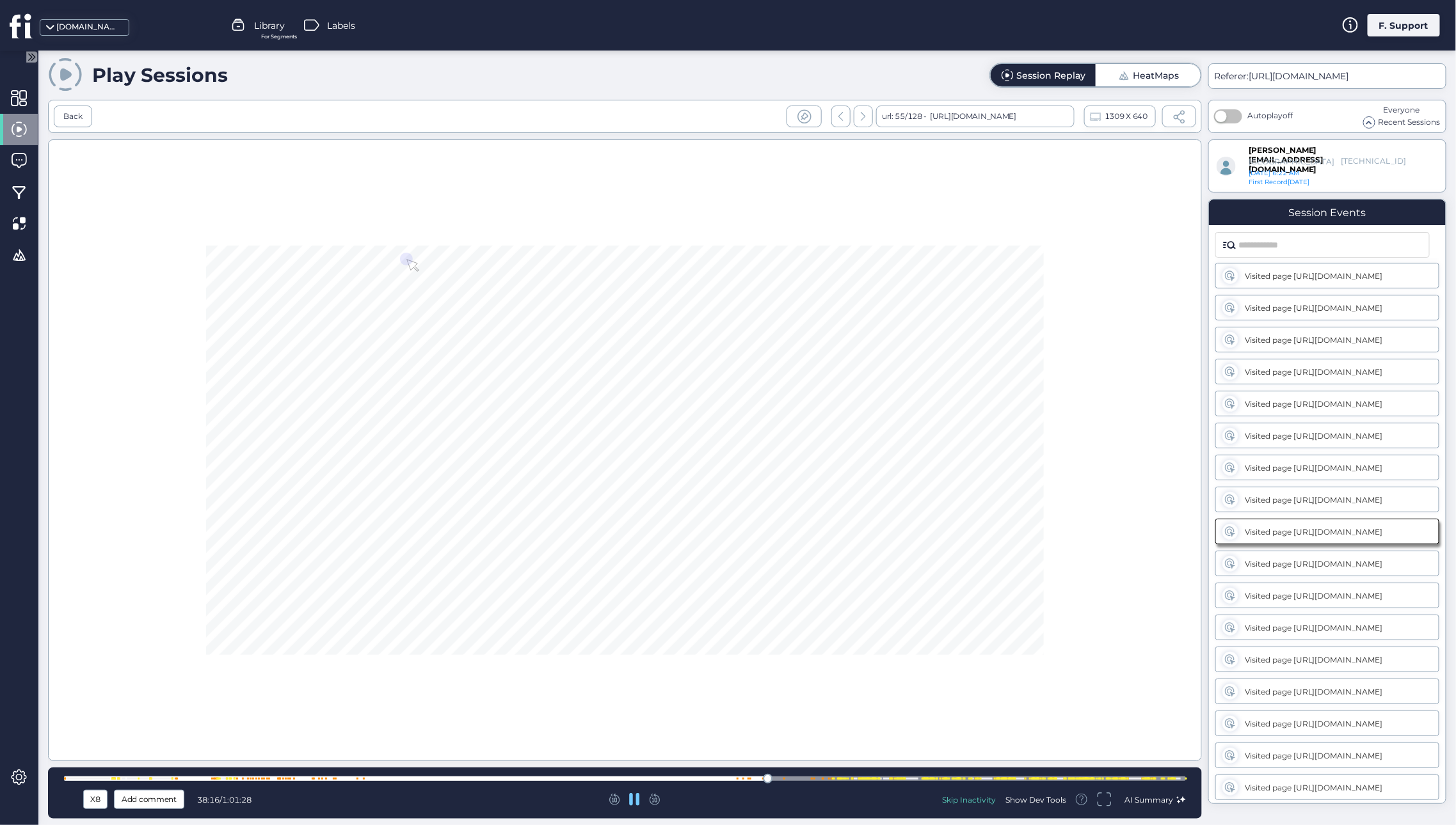
scroll to position [2369, 0]
click at [822, 778] on div at bounding box center [823, 779] width 2 height 2
click at [643, 469] on div at bounding box center [625, 451] width 1153 height 622
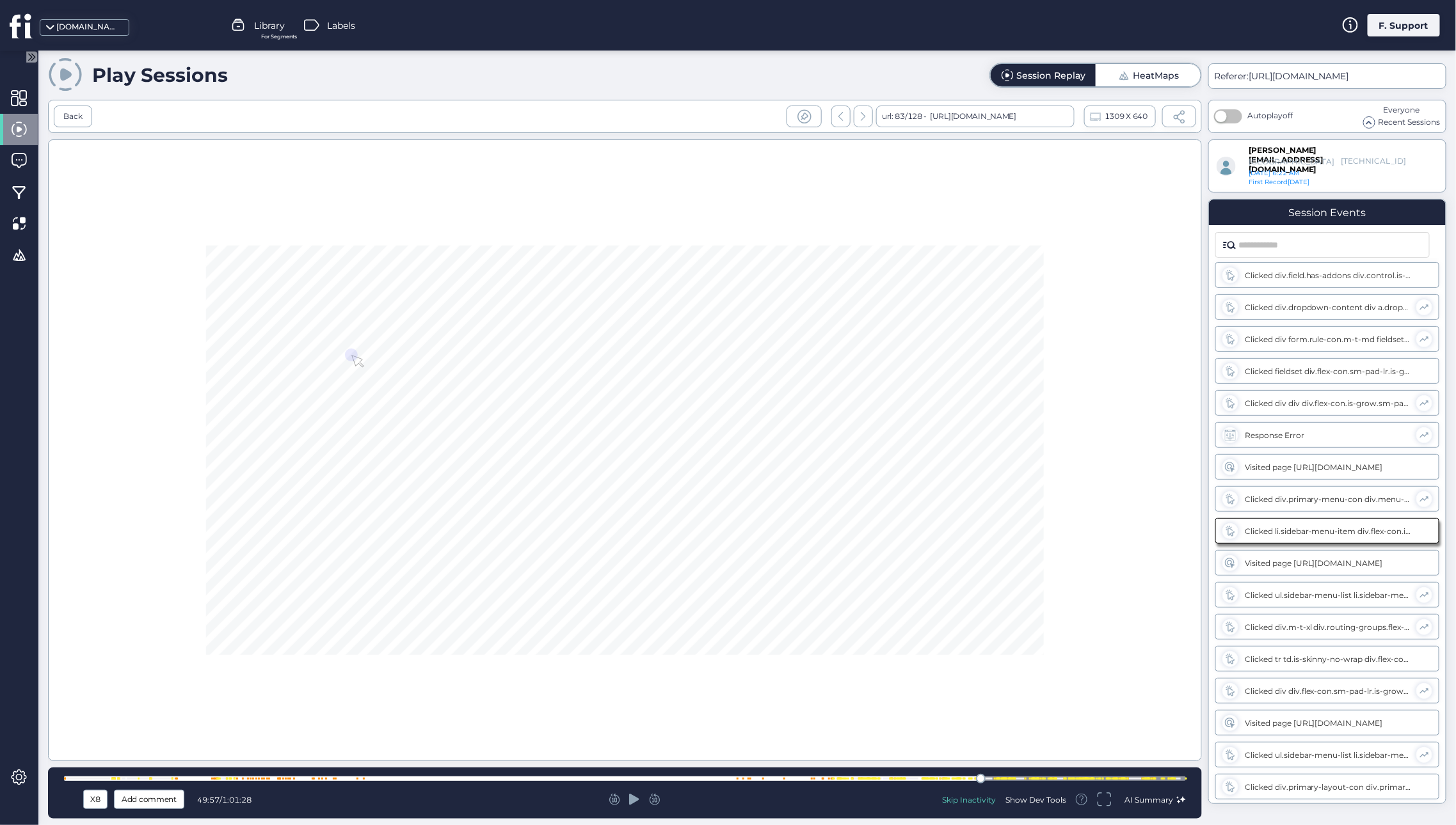
click at [559, 448] on div at bounding box center [625, 451] width 1153 height 622
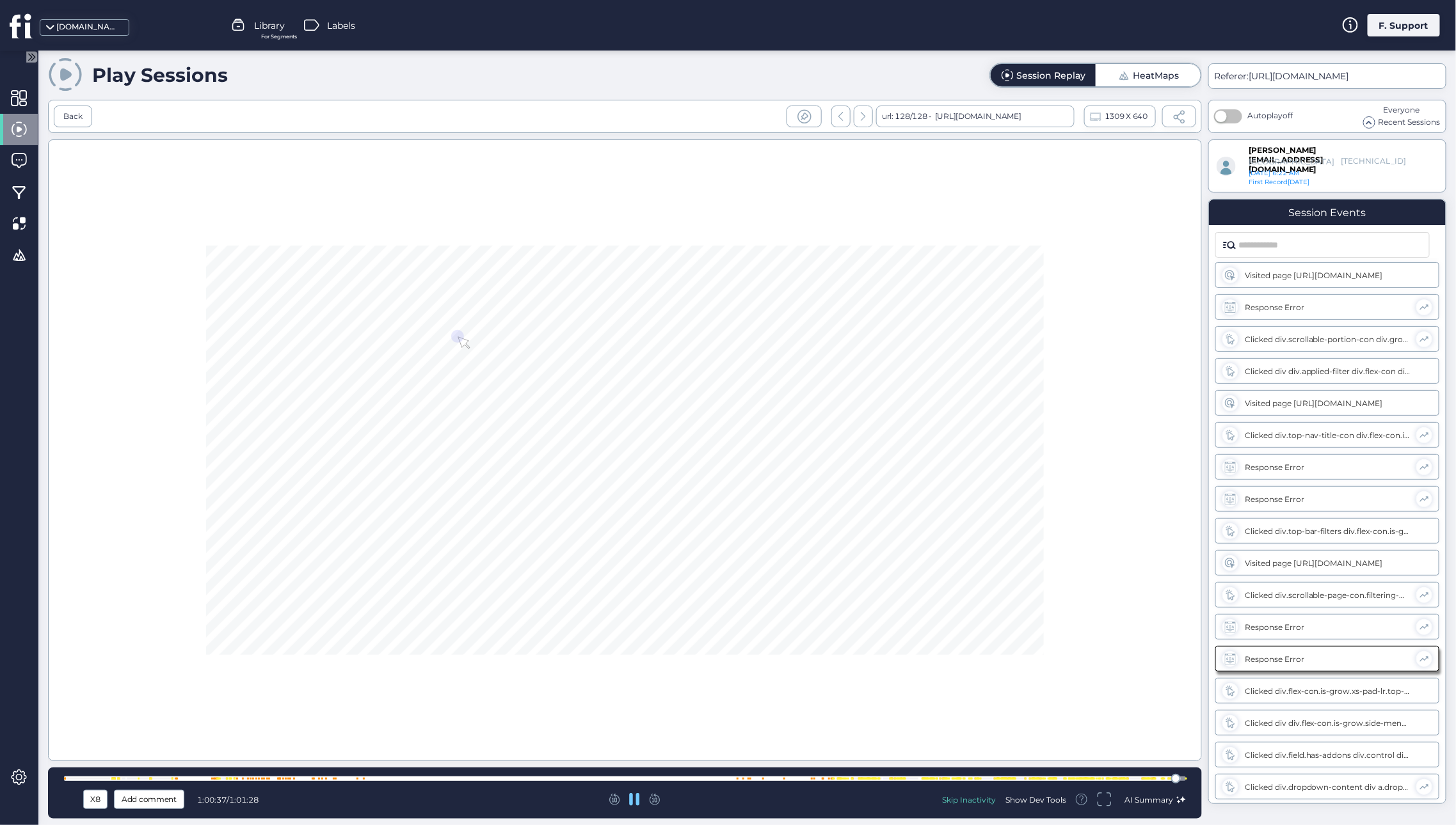
scroll to position [15833, 0]
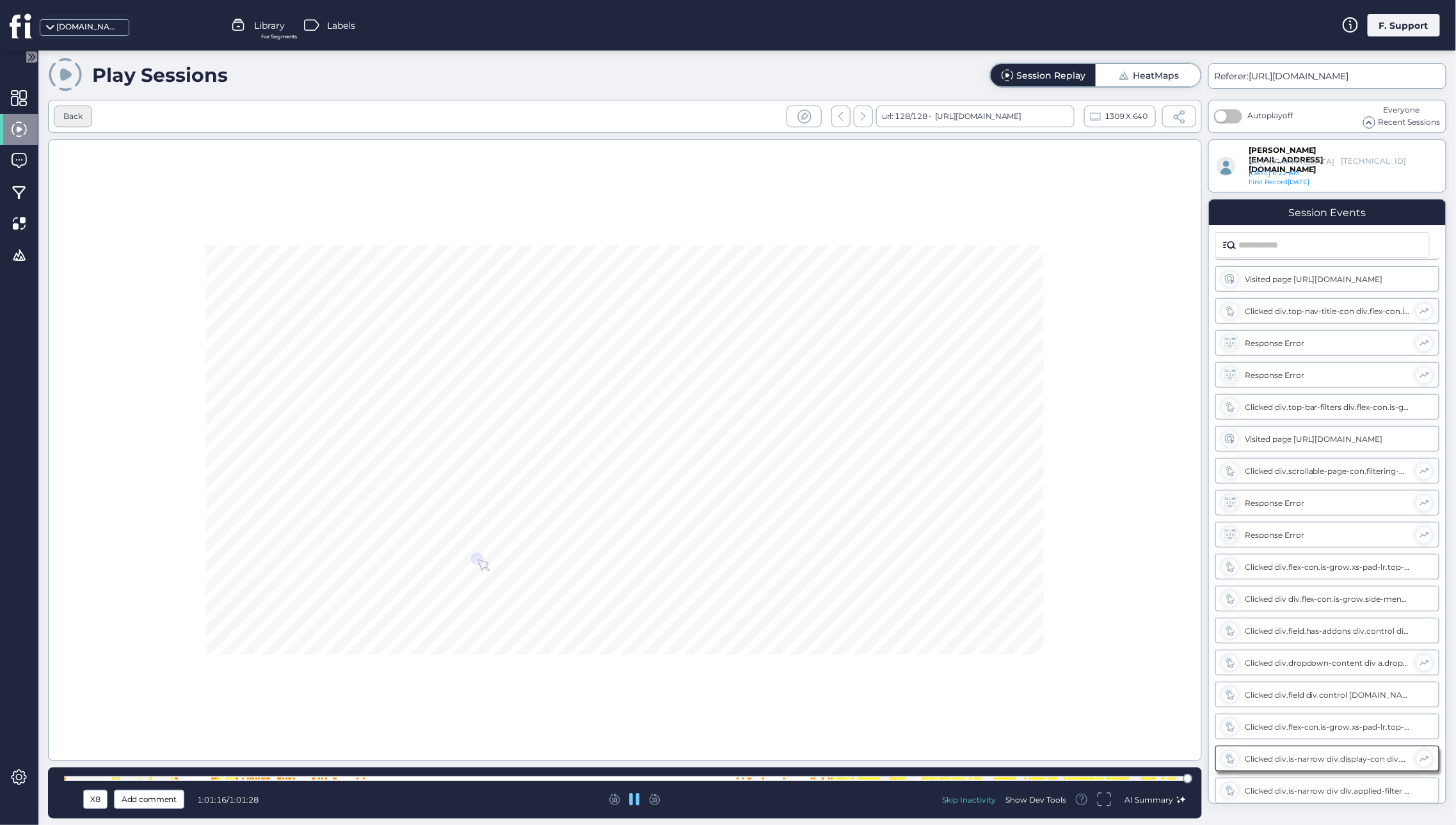
click at [72, 110] on div "Back" at bounding box center [73, 116] width 19 height 12
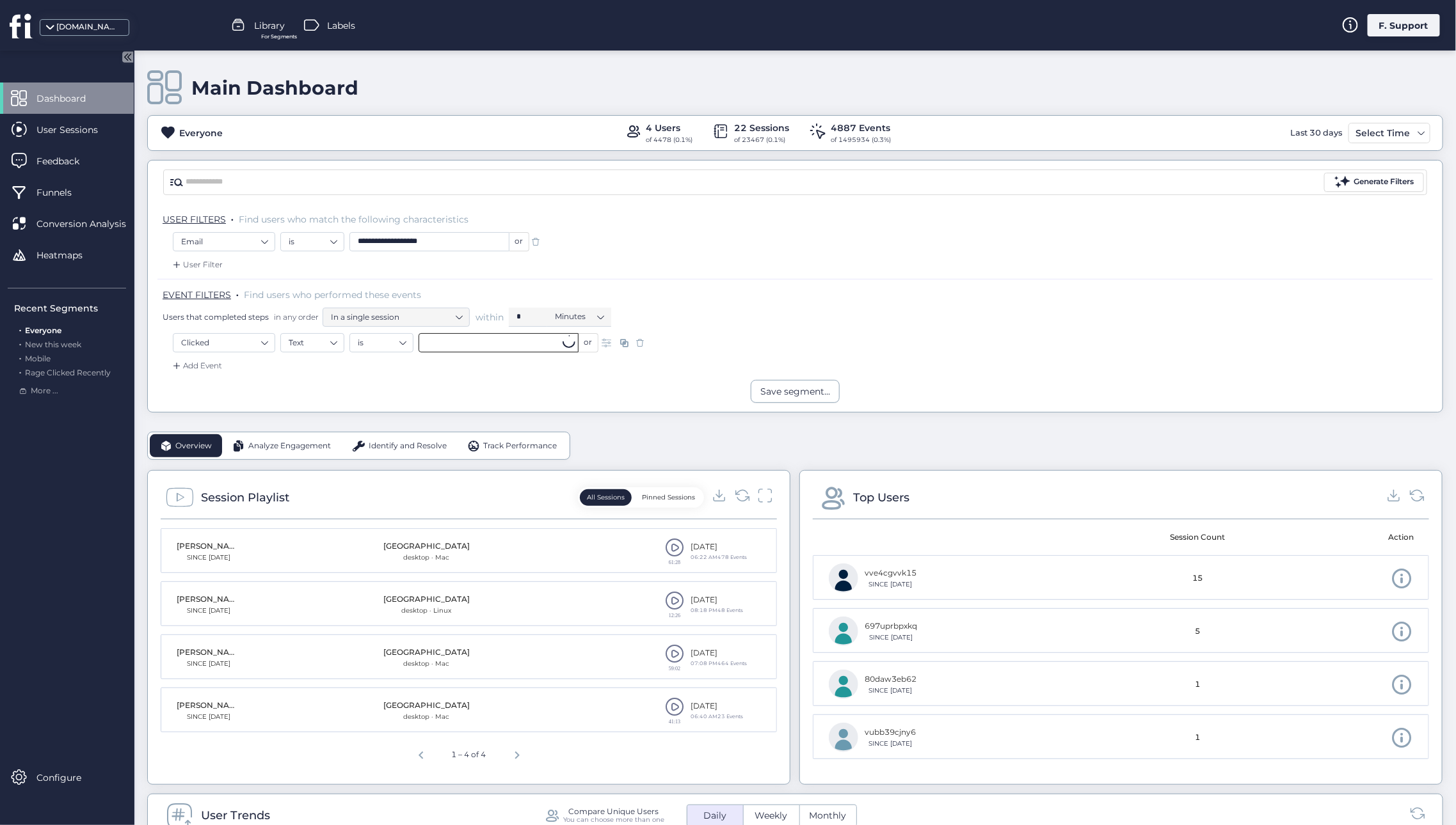
click at [451, 343] on input "text" at bounding box center [498, 342] width 160 height 19
click at [481, 346] on input "text" at bounding box center [498, 342] width 160 height 19
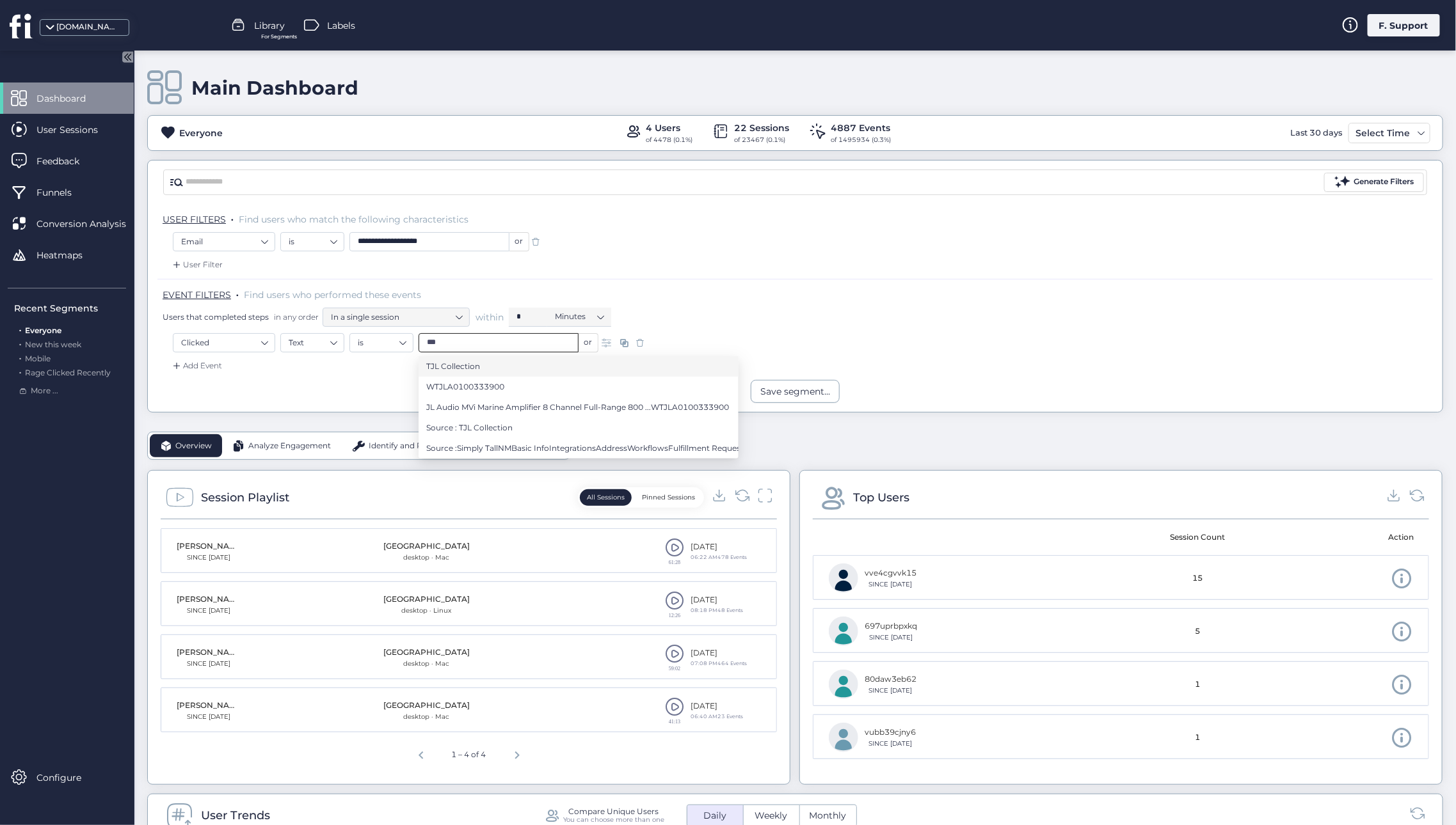
click at [431, 368] on span "TJL Collection" at bounding box center [453, 367] width 54 height 14
type input "**********"
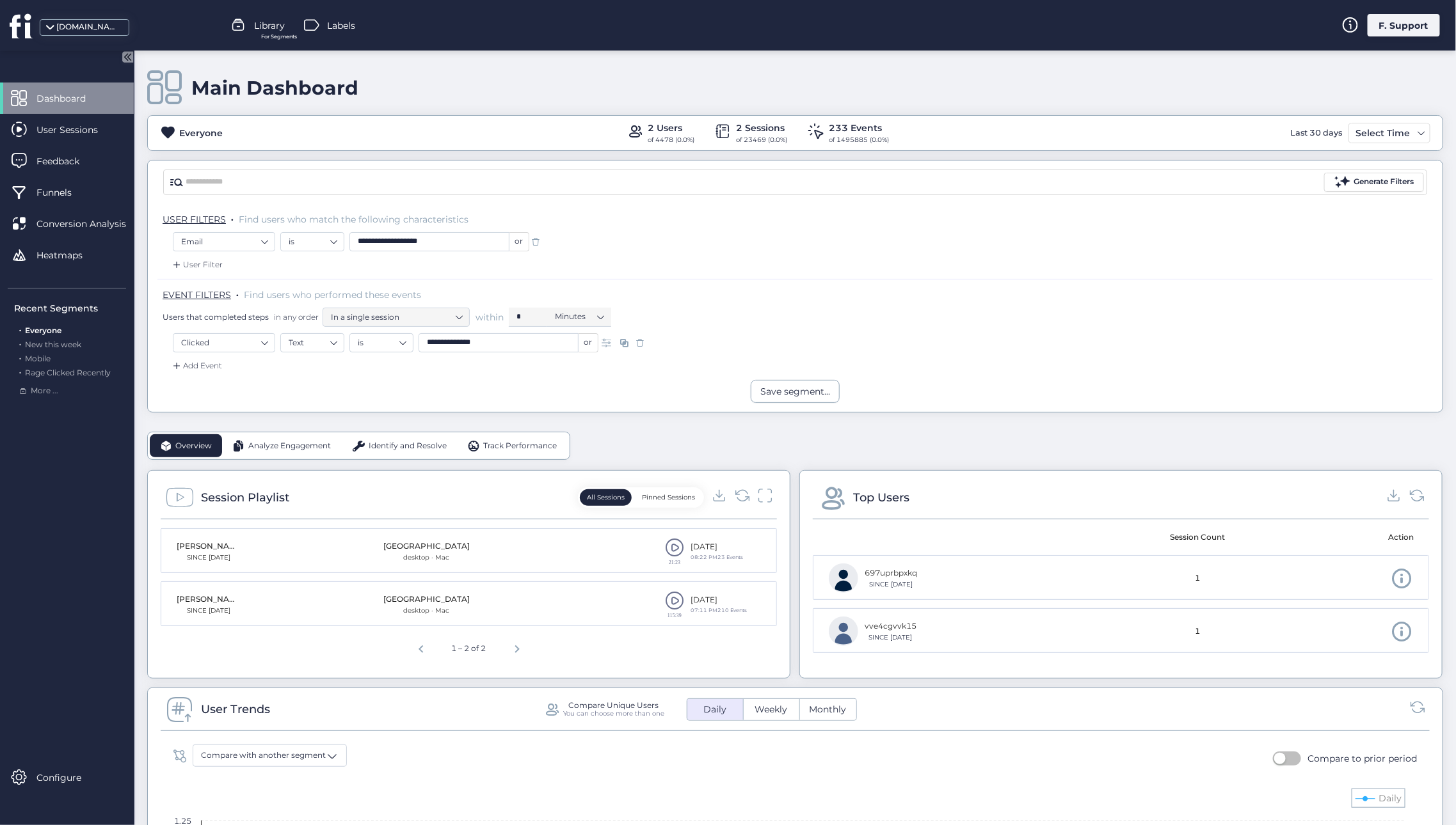
click at [669, 550] on span at bounding box center [674, 547] width 19 height 19
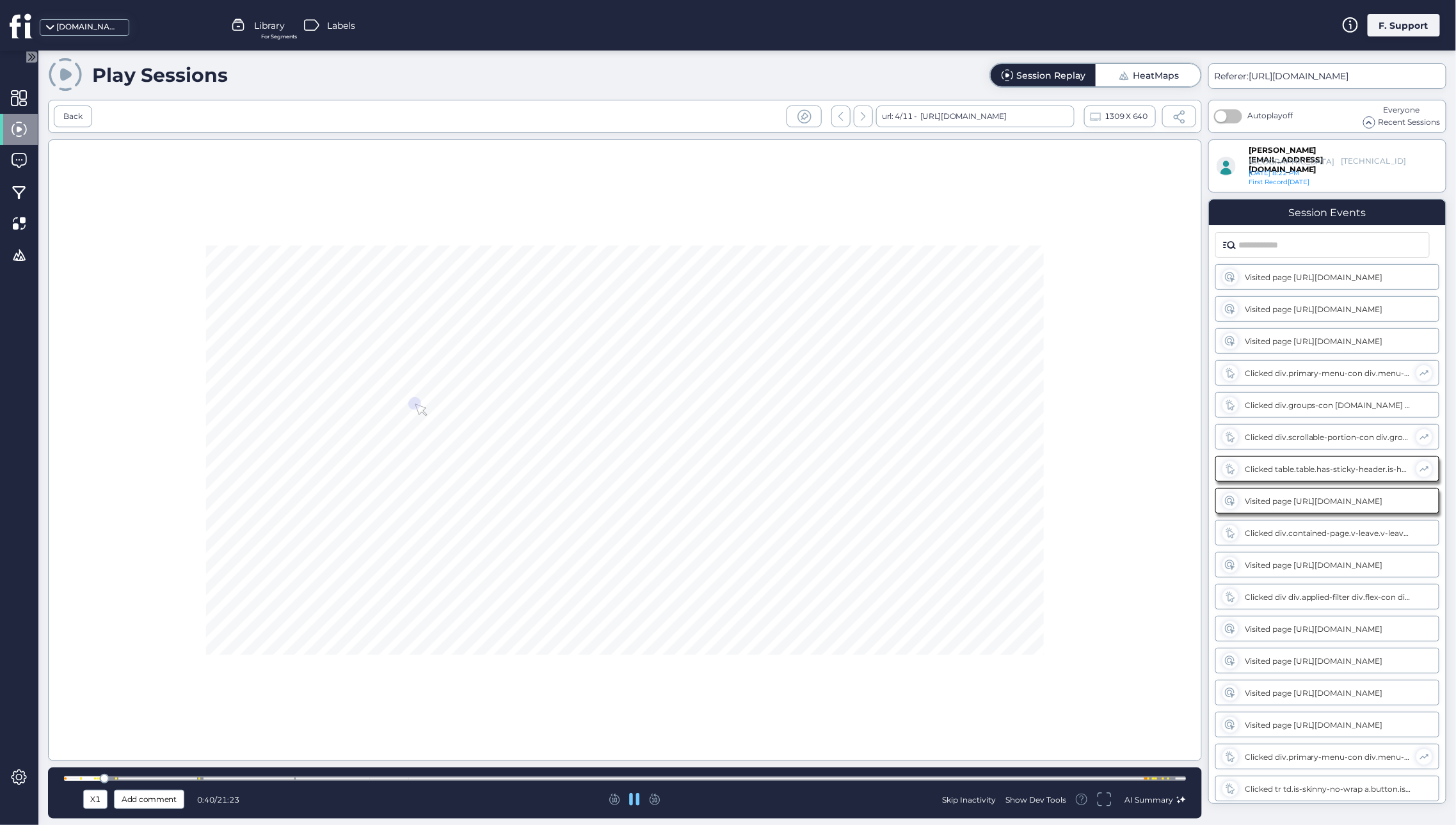
click at [91, 794] on div "X1" at bounding box center [96, 800] width 18 height 14
click at [96, 752] on span "X4" at bounding box center [95, 753] width 12 height 14
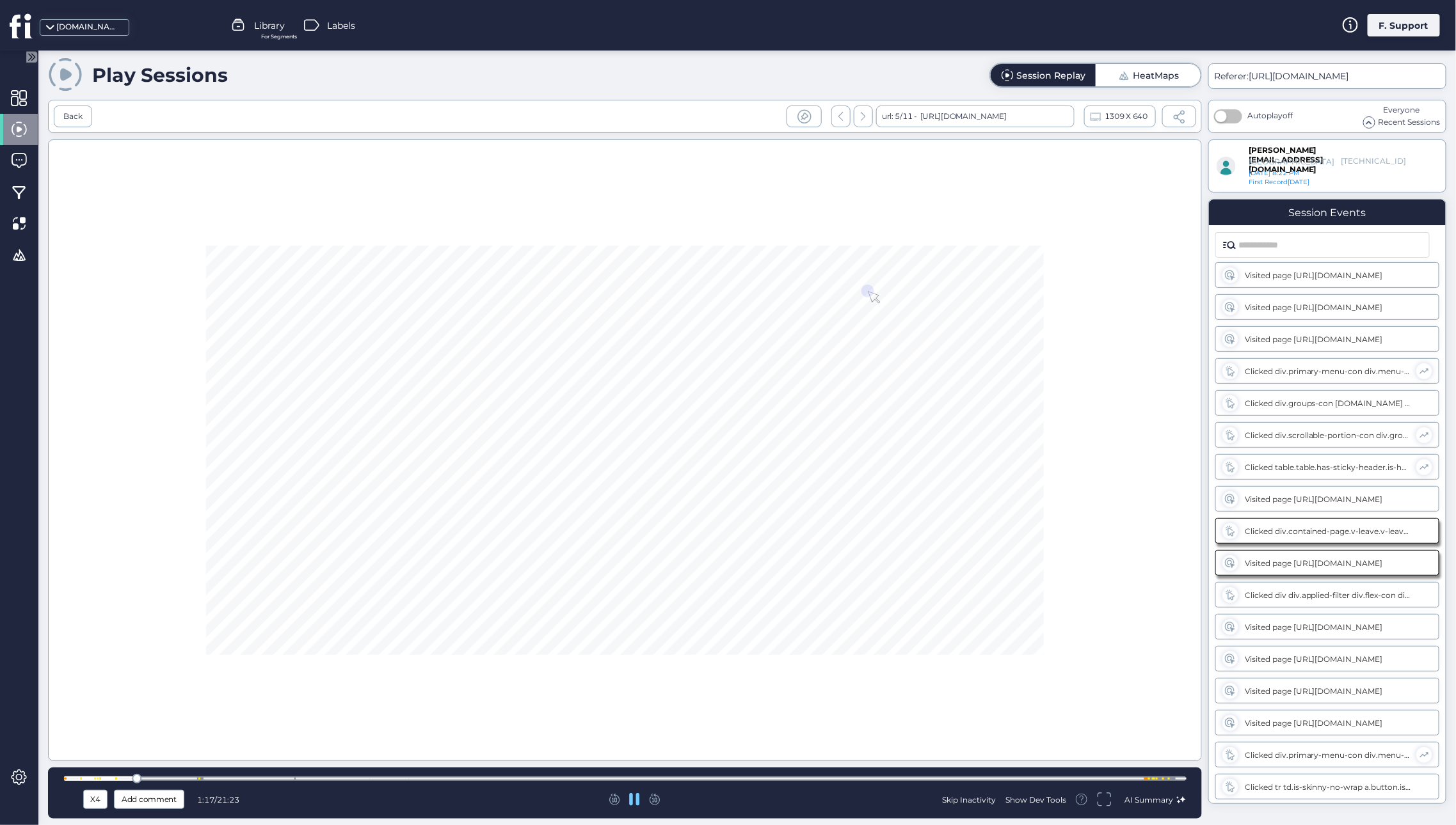
click at [451, 293] on div at bounding box center [625, 451] width 1153 height 622
click at [709, 497] on div at bounding box center [625, 451] width 1153 height 622
click at [92, 801] on div "X4" at bounding box center [96, 800] width 18 height 14
click at [94, 773] on span "X8" at bounding box center [95, 773] width 12 height 14
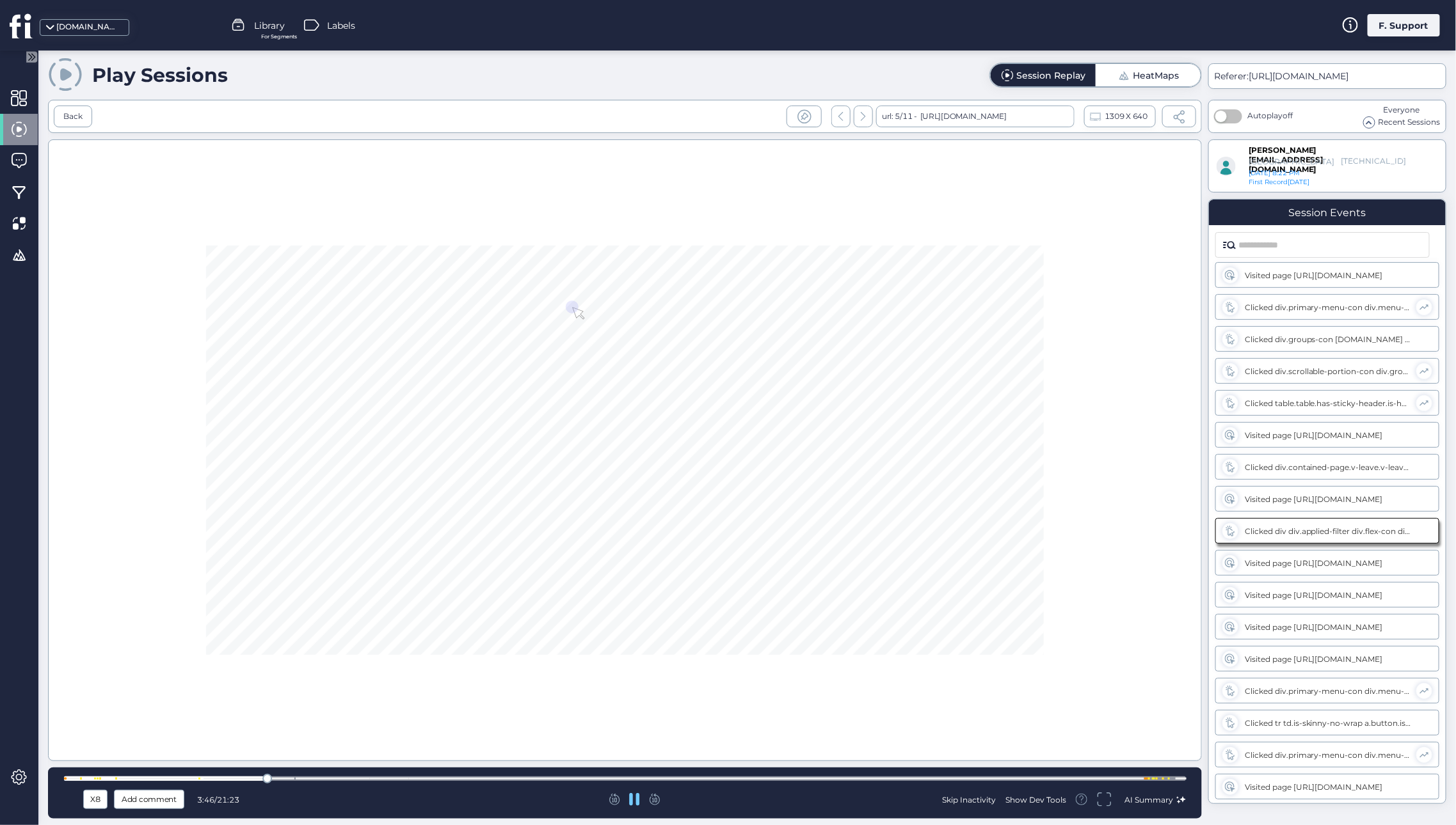
click at [971, 800] on div "Skip Inactivity" at bounding box center [968, 800] width 54 height 11
click at [72, 114] on div "Back" at bounding box center [73, 116] width 19 height 12
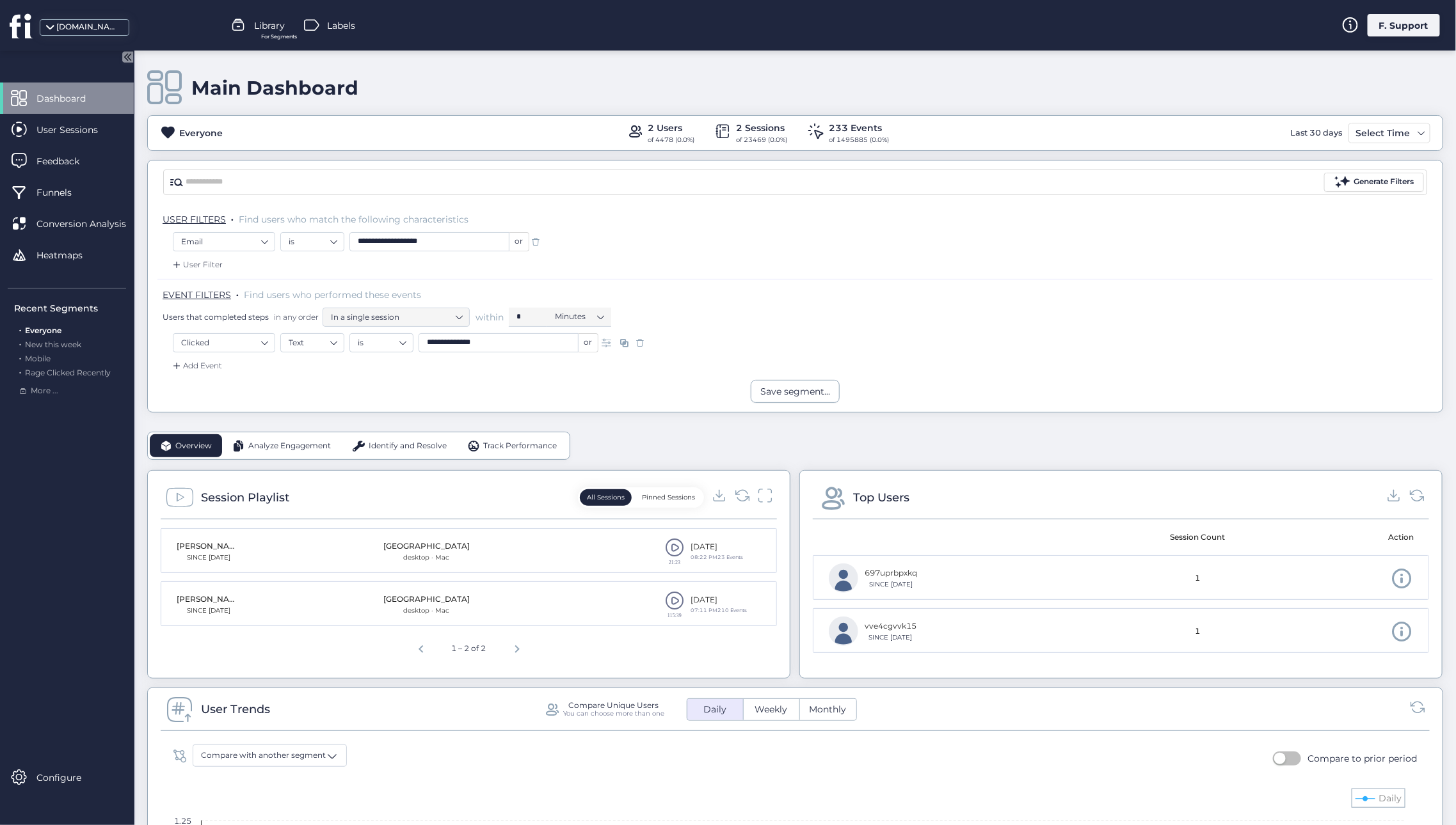
click at [665, 599] on span at bounding box center [674, 600] width 19 height 19
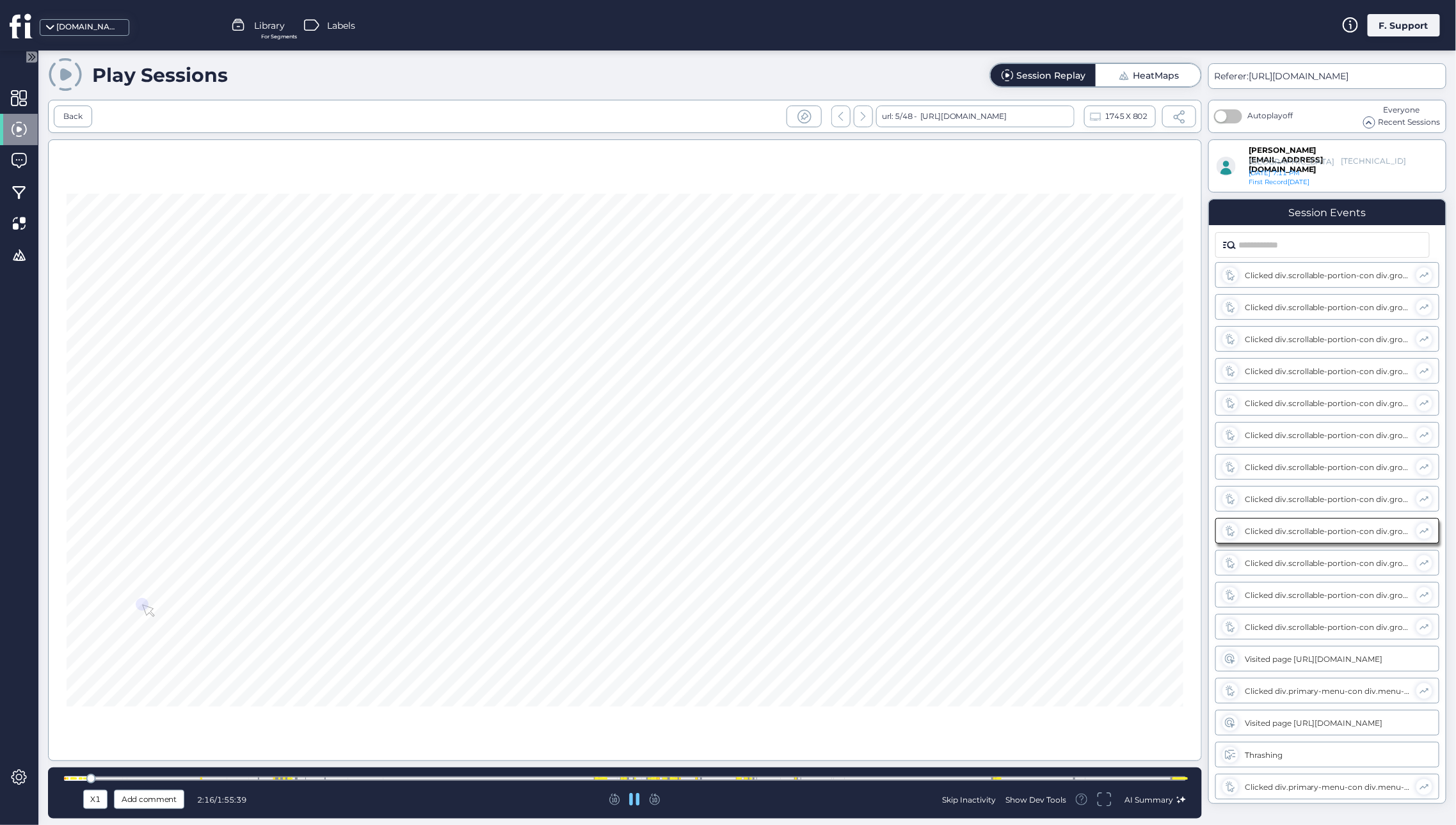
scroll to position [833, 0]
click at [89, 798] on div "X1" at bounding box center [96, 800] width 18 height 14
click at [95, 775] on span "X8" at bounding box center [95, 773] width 12 height 14
click at [954, 797] on div "Skip Inactivity" at bounding box center [968, 800] width 54 height 11
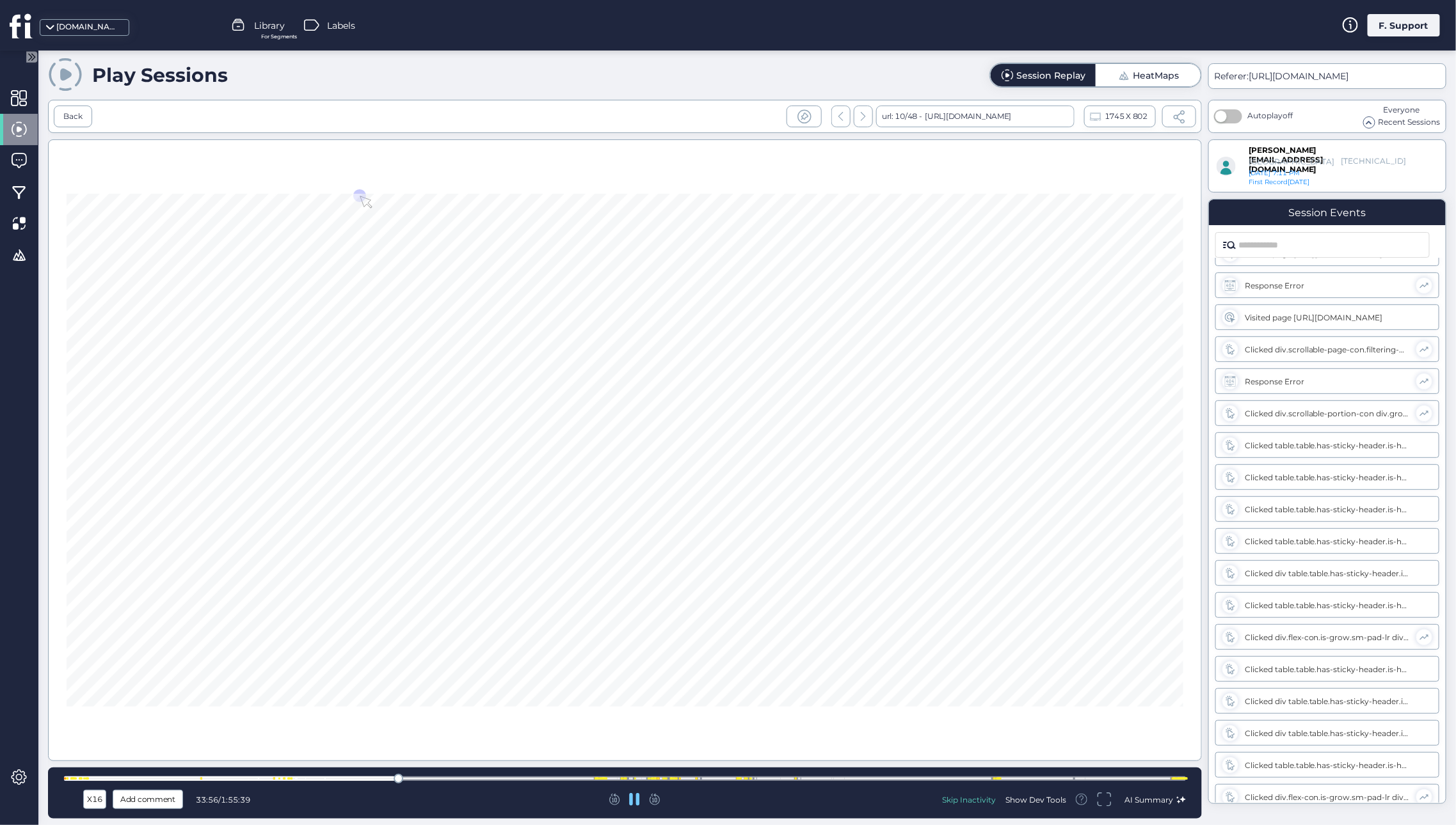
scroll to position [7292, 0]
click at [587, 777] on div at bounding box center [625, 779] width 1121 height 4
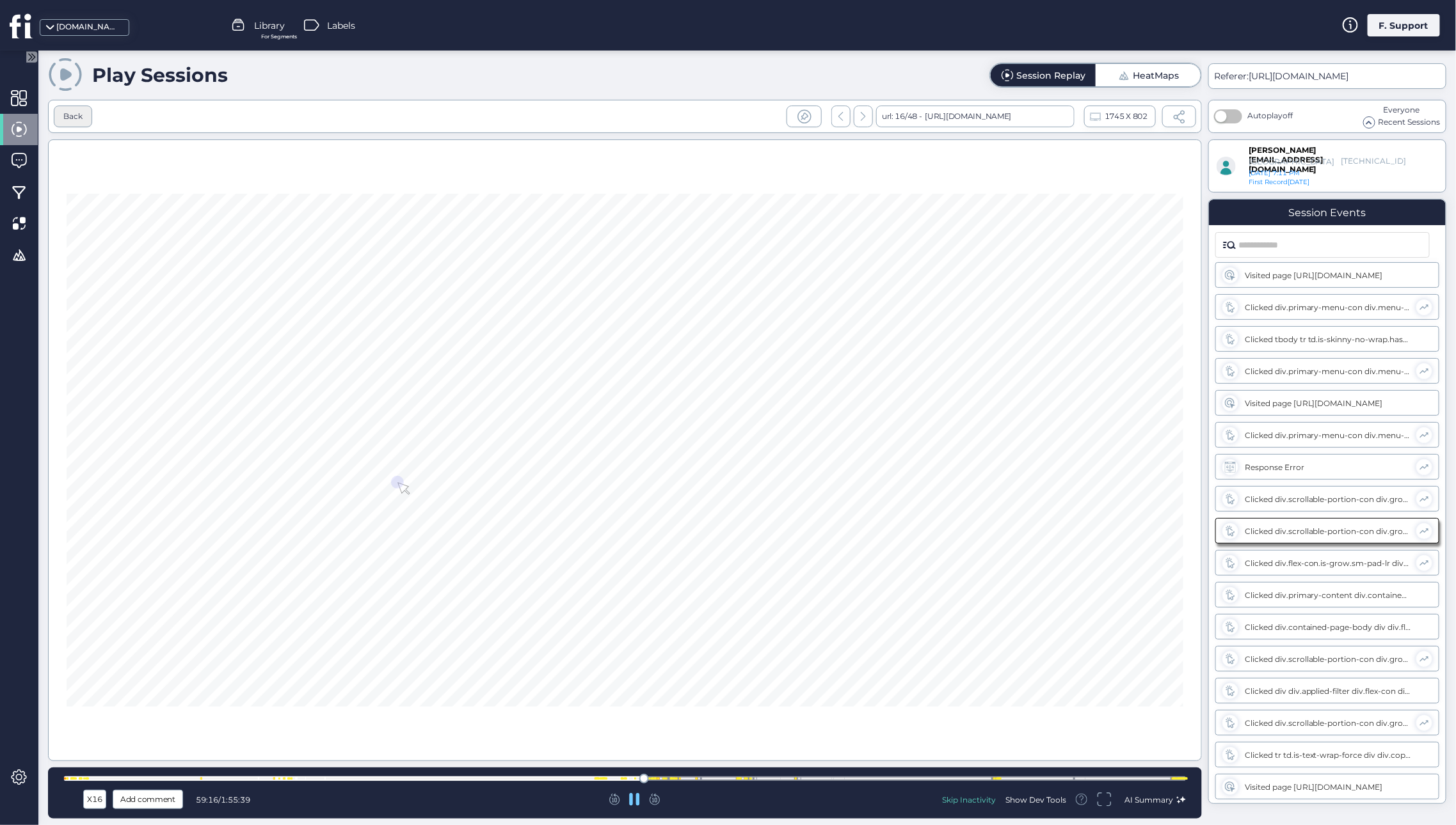
click at [74, 118] on div "Back" at bounding box center [73, 116] width 19 height 12
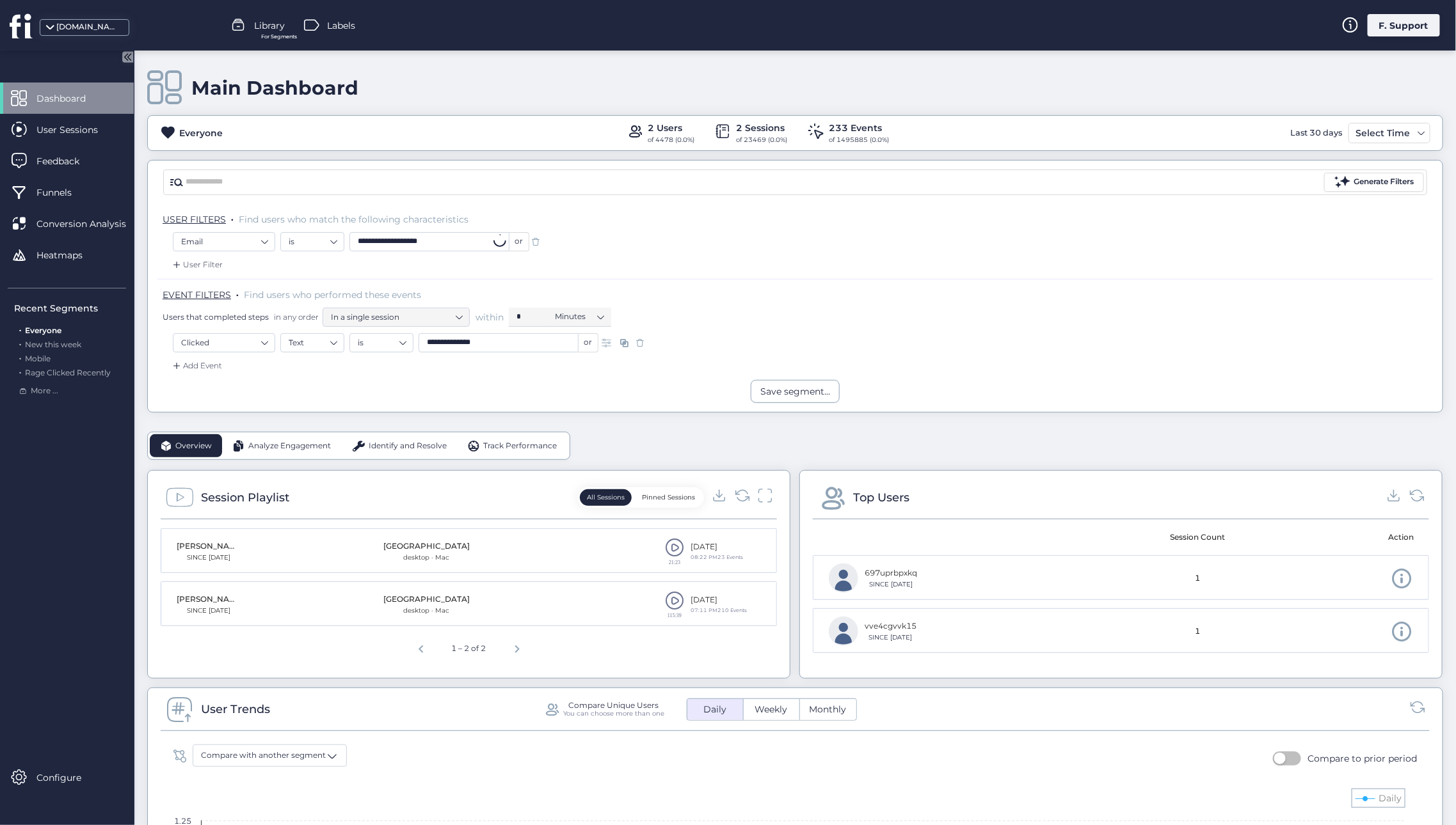
click at [444, 247] on input "**********" at bounding box center [429, 241] width 160 height 19
paste input "*******"
type input "**********"
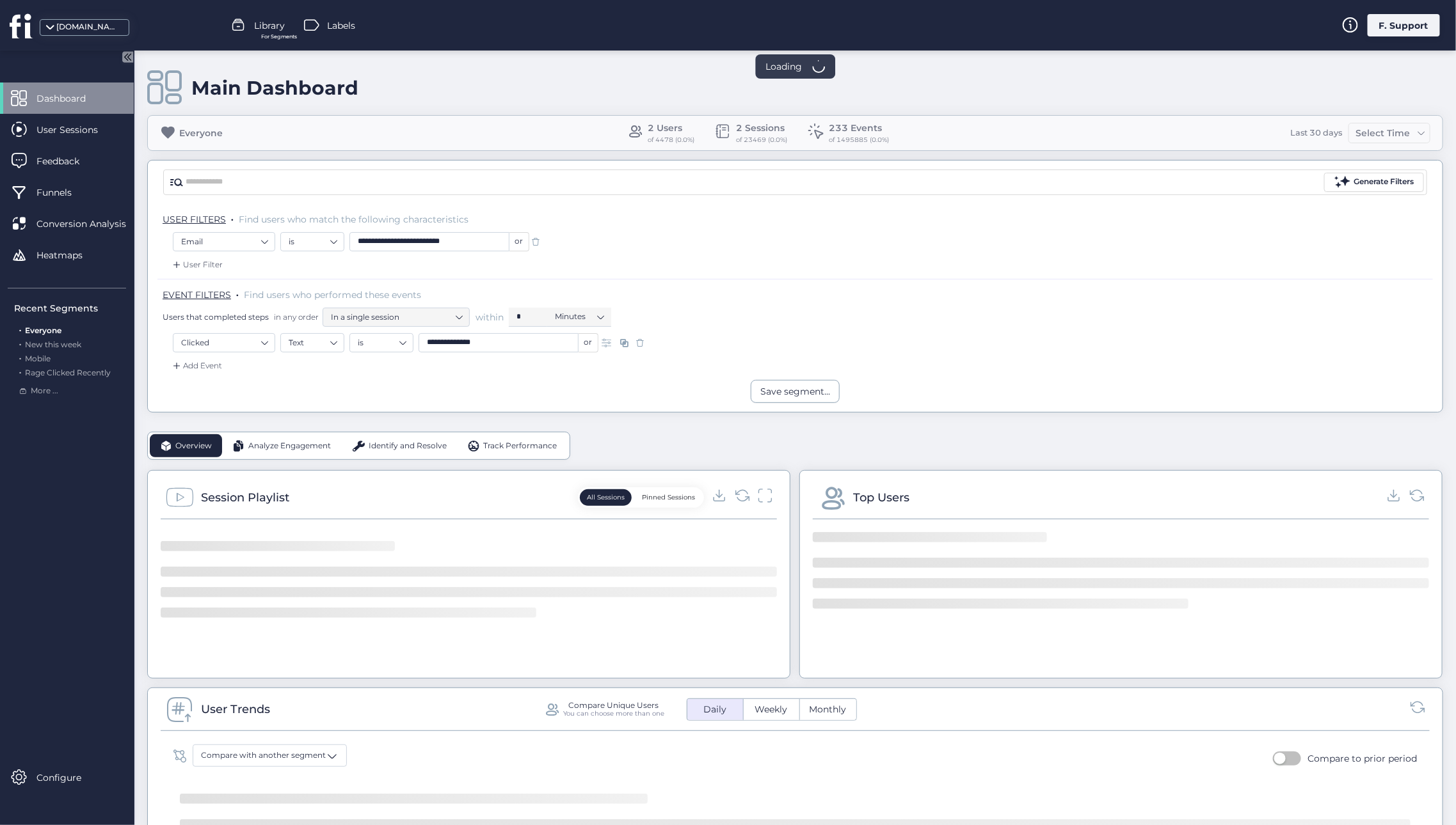
click at [641, 229] on div "USER FILTERS . Find users who match the following characteristics" at bounding box center [794, 218] width 1275 height 28
